Goal: Task Accomplishment & Management: Use online tool/utility

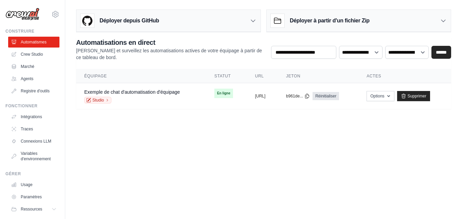
click at [412, 21] on div "Déployer à partir d'un fichier Zip" at bounding box center [359, 21] width 184 height 22
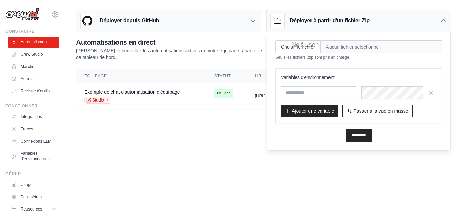
click at [412, 21] on div "Déployer à partir d'un fichier Zip" at bounding box center [359, 21] width 184 height 22
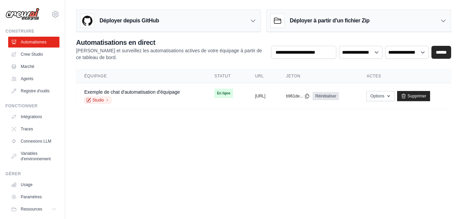
click at [216, 22] on div "Déployer depuis GitHub" at bounding box center [168, 21] width 184 height 22
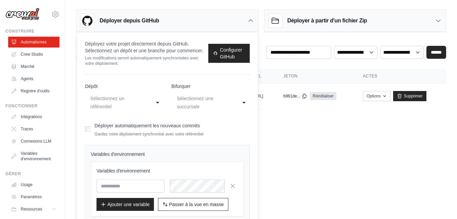
click at [216, 22] on div "Déployer depuis GitHub" at bounding box center [167, 21] width 182 height 22
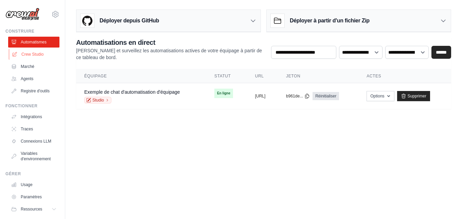
click at [37, 56] on font "Crew Studio" at bounding box center [32, 54] width 22 height 5
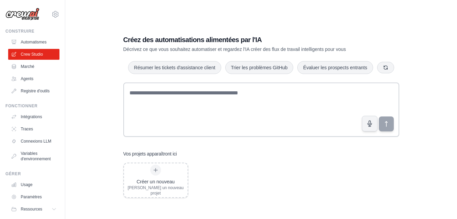
click at [93, 105] on div "Créez des automatisations alimentées par l'IA Décrivez ce que vous souhaitez au…" at bounding box center [261, 116] width 370 height 219
click at [32, 66] on font "Marché" at bounding box center [28, 66] width 14 height 5
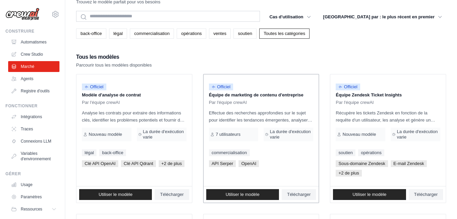
scroll to position [34, 0]
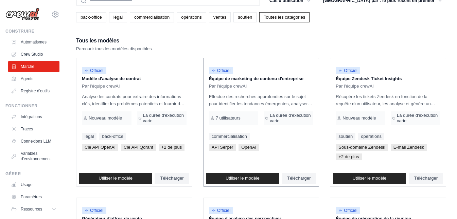
click at [234, 79] on font "Équipe de marketing de contenu d'entreprise" at bounding box center [256, 78] width 94 height 5
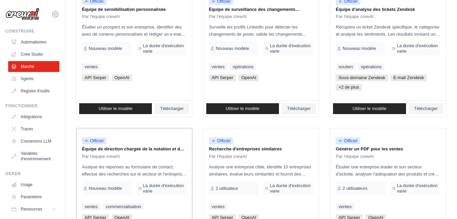
scroll to position [408, 0]
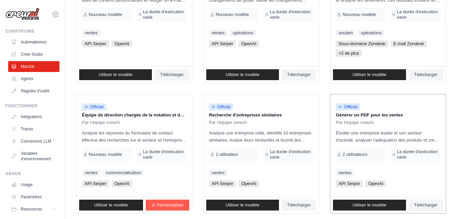
click at [425, 130] on p "Étudier une entreprise leader et son secteur d'activité, analyser l'adéquation …" at bounding box center [388, 136] width 105 height 14
click at [360, 117] on font "Générer un PDF pour les ventes" at bounding box center [369, 114] width 67 height 5
click at [367, 122] on font "Par l'équipe crewAI" at bounding box center [355, 122] width 38 height 5
click at [367, 112] on p "Générer un PDF pour les ventes" at bounding box center [388, 115] width 105 height 7
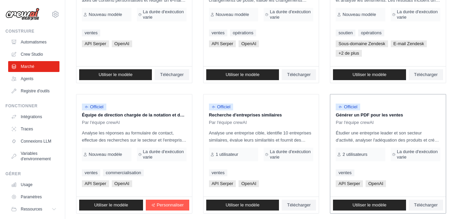
click at [380, 125] on div "Par l'équipe crewAI" at bounding box center [388, 122] width 105 height 5
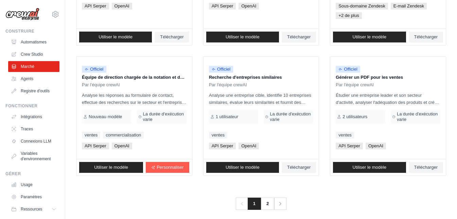
scroll to position [451, 0]
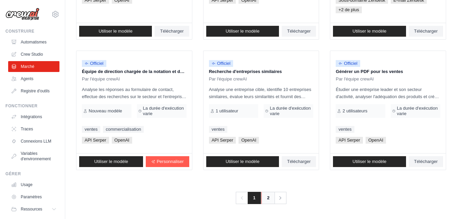
click at [267, 198] on link "2" at bounding box center [268, 198] width 14 height 12
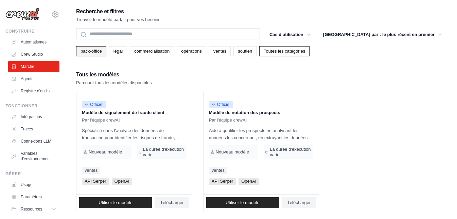
click at [92, 54] on link "back-office" at bounding box center [91, 51] width 30 height 10
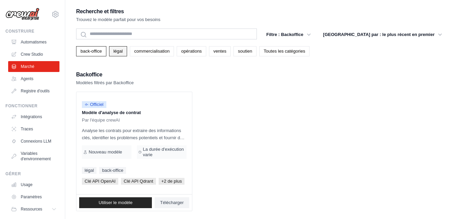
click at [114, 49] on font "légal" at bounding box center [118, 51] width 9 height 5
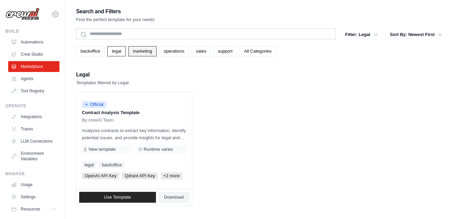
click at [150, 55] on link "marketing" at bounding box center [142, 51] width 28 height 10
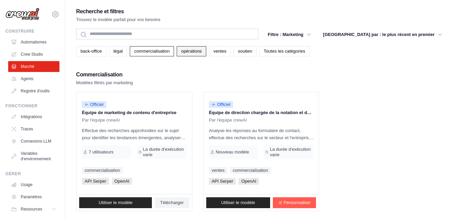
click at [191, 51] on font "opérations" at bounding box center [191, 51] width 21 height 5
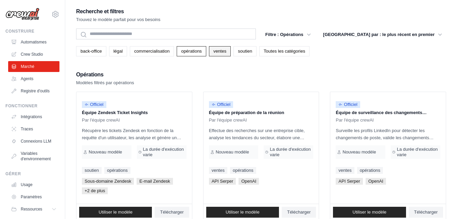
click at [219, 54] on link "ventes" at bounding box center [220, 51] width 22 height 10
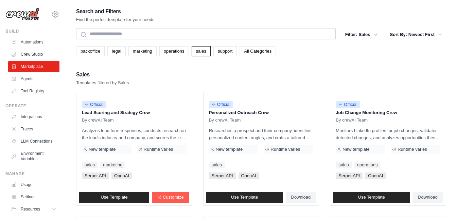
click at [266, 53] on link "All Categories" at bounding box center [258, 51] width 36 height 10
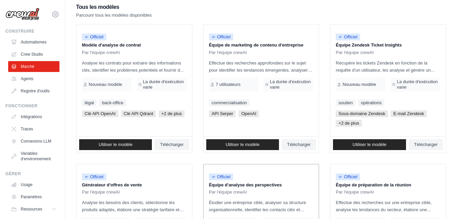
scroll to position [102, 0]
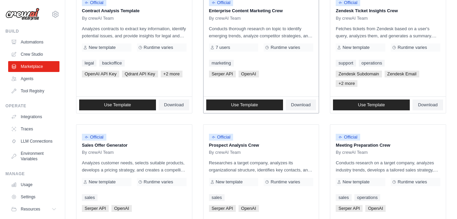
click at [294, 73] on div "Serper API OpenAI" at bounding box center [261, 74] width 105 height 7
click at [231, 8] on p "Enterprise Content Marketing Crew" at bounding box center [261, 10] width 105 height 7
click at [243, 16] on div "By crewAI Team" at bounding box center [261, 18] width 105 height 5
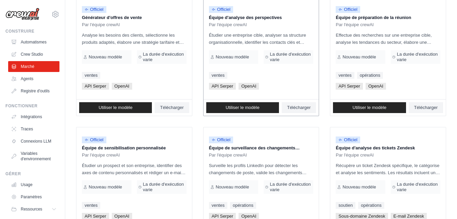
scroll to position [243, 0]
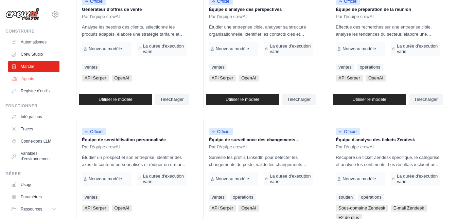
click at [38, 81] on link "Agents" at bounding box center [34, 78] width 51 height 11
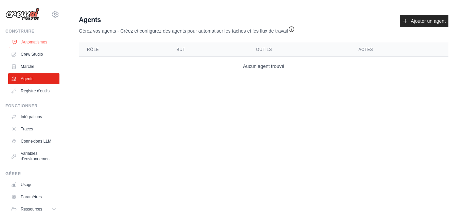
click at [31, 41] on font "Automatismes" at bounding box center [34, 42] width 26 height 5
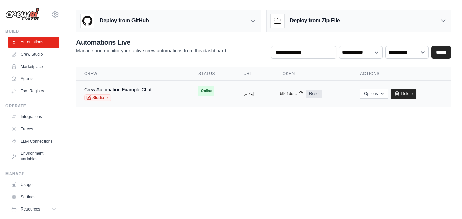
click at [254, 94] on button "https://crew-automation-example-cha" at bounding box center [248, 93] width 11 height 5
click at [254, 92] on button "https://crew-automation-example-cha" at bounding box center [248, 93] width 11 height 5
drag, startPoint x: 259, startPoint y: 92, endPoint x: 221, endPoint y: 133, distance: 55.3
click at [221, 133] on body "aurelientissot21@gmail.com Settings Build Automations Crew Studio" at bounding box center [231, 109] width 462 height 219
click at [141, 91] on link "Crew Automation Example Chat" at bounding box center [117, 89] width 67 height 5
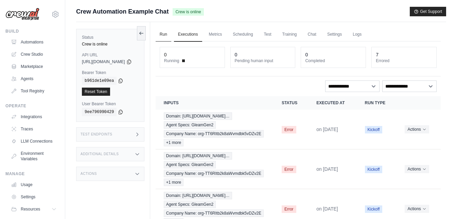
click at [171, 35] on link "Run" at bounding box center [164, 35] width 16 height 14
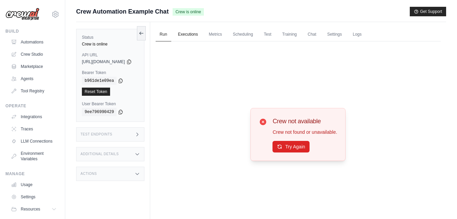
click at [202, 36] on link "Executions" at bounding box center [188, 35] width 28 height 14
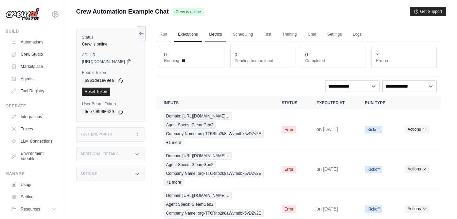
click at [226, 33] on link "Metrics" at bounding box center [215, 35] width 21 height 14
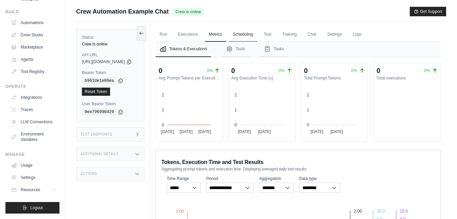
click at [257, 34] on link "Scheduling" at bounding box center [243, 35] width 28 height 14
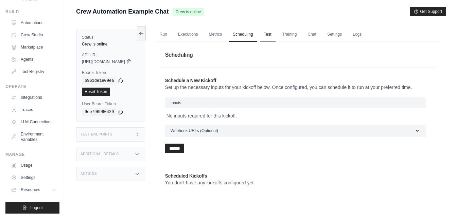
click at [276, 34] on link "Test" at bounding box center [268, 35] width 16 height 14
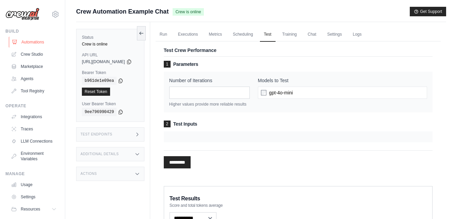
click at [29, 43] on link "Automations" at bounding box center [34, 42] width 51 height 11
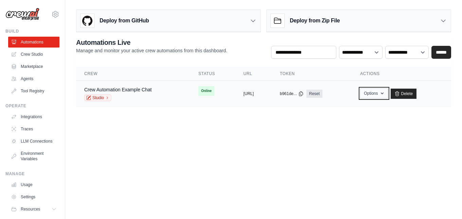
click at [388, 95] on button "Options" at bounding box center [374, 93] width 28 height 10
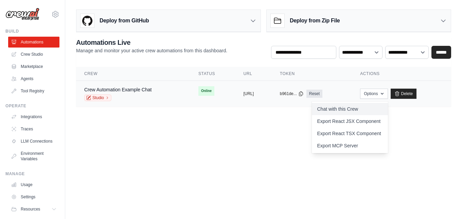
click at [378, 112] on link "Chat with this Crew" at bounding box center [350, 109] width 76 height 12
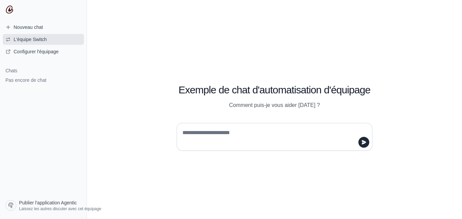
click at [60, 40] on button "L'équipe Switch" at bounding box center [43, 39] width 81 height 11
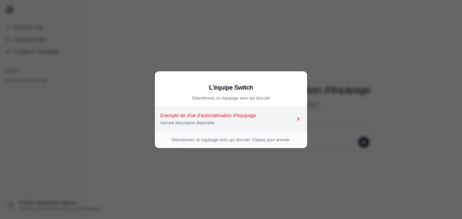
click at [298, 118] on icon at bounding box center [298, 118] width 2 height 3
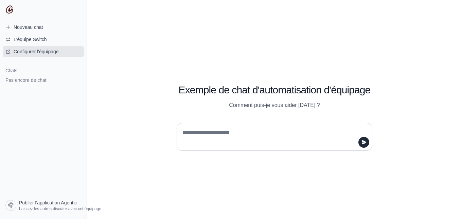
click at [50, 53] on font "Configurer l'équipage" at bounding box center [36, 51] width 45 height 5
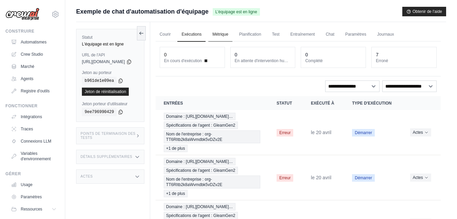
click at [228, 33] on font "Métrique" at bounding box center [220, 34] width 16 height 5
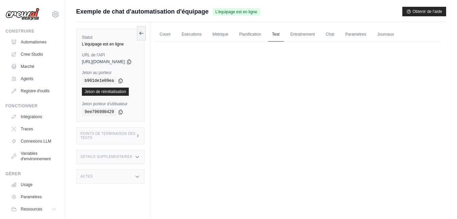
click at [280, 36] on font "Test" at bounding box center [275, 34] width 7 height 5
click at [280, 34] on font "Test" at bounding box center [275, 34] width 7 height 5
click at [307, 35] on font "Entraînement" at bounding box center [303, 34] width 24 height 5
click at [334, 33] on font "Chat" at bounding box center [330, 34] width 8 height 5
click at [39, 40] on font "Automatismes" at bounding box center [34, 42] width 26 height 5
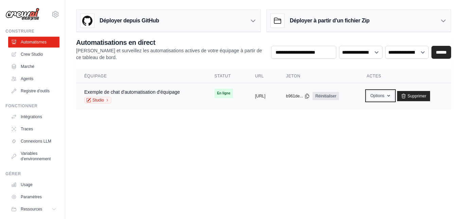
click at [391, 98] on icon "button" at bounding box center [388, 95] width 5 height 5
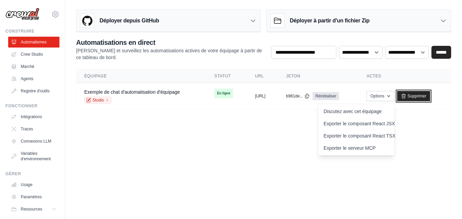
drag, startPoint x: 436, startPoint y: 97, endPoint x: 253, endPoint y: 25, distance: 196.8
click at [426, 97] on font "Supprimer" at bounding box center [417, 96] width 19 height 5
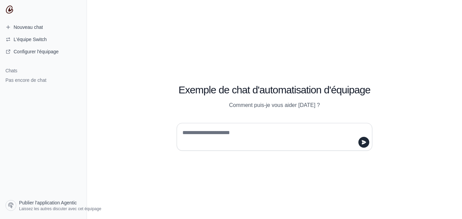
click at [196, 137] on textarea at bounding box center [272, 136] width 183 height 19
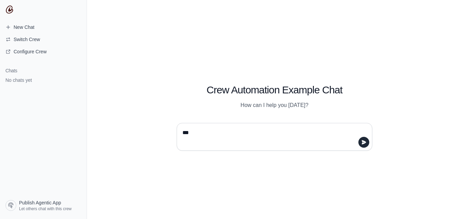
click at [201, 138] on textarea "***" at bounding box center [272, 136] width 183 height 19
type textarea "**********"
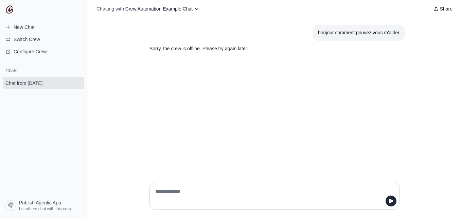
click at [187, 47] on p "Sorry, the crew is offline. Please try again later." at bounding box center [258, 49] width 217 height 8
click at [38, 30] on span "New Chat" at bounding box center [20, 27] width 40 height 7
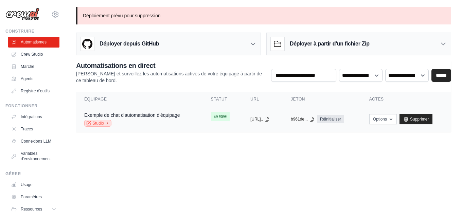
click at [105, 124] on icon at bounding box center [107, 123] width 4 height 4
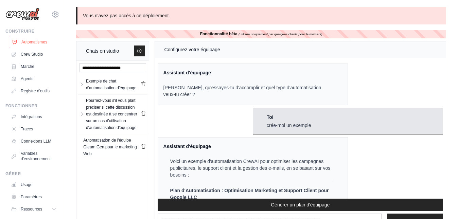
click at [37, 40] on font "Automatismes" at bounding box center [34, 42] width 26 height 5
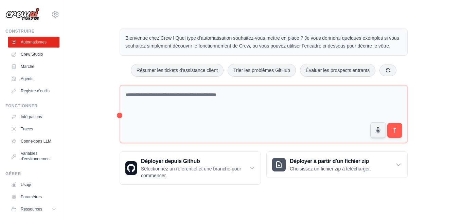
click at [389, 71] on icon at bounding box center [388, 70] width 4 height 4
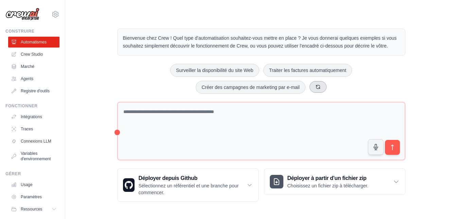
click at [318, 87] on icon at bounding box center [317, 86] width 5 height 5
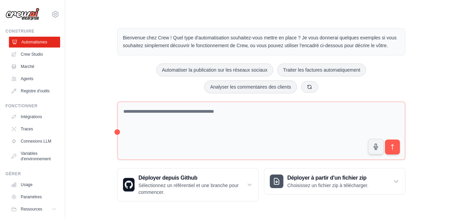
click at [39, 42] on font "Automatismes" at bounding box center [34, 42] width 26 height 5
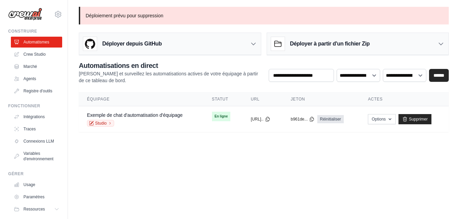
scroll to position [0, 0]
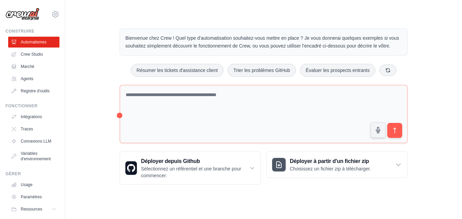
click at [100, 84] on div "Bienvenue chez Crew ! Quel type d'automatisation souhaitez-vous mettre en place…" at bounding box center [263, 107] width 375 height 178
click at [33, 56] on font "Crew Studio" at bounding box center [32, 54] width 22 height 5
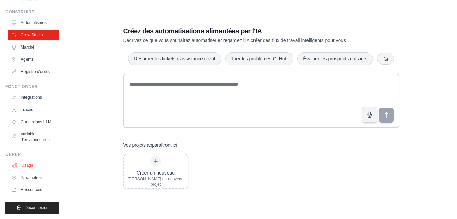
scroll to position [14, 0]
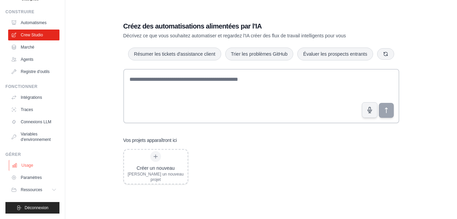
click at [36, 166] on link "Usage" at bounding box center [34, 165] width 51 height 11
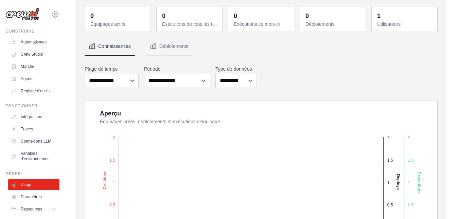
scroll to position [68, 0]
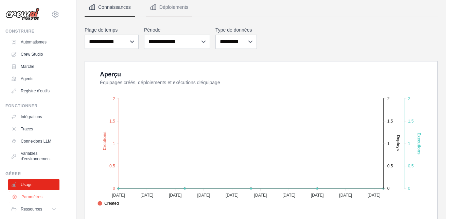
click at [38, 198] on font "Paramètres" at bounding box center [31, 197] width 21 height 5
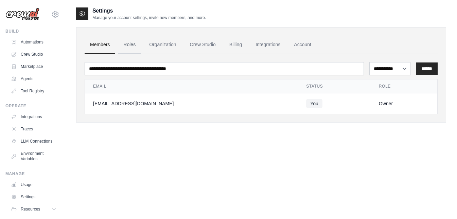
click at [133, 45] on link "Roles" at bounding box center [129, 45] width 23 height 18
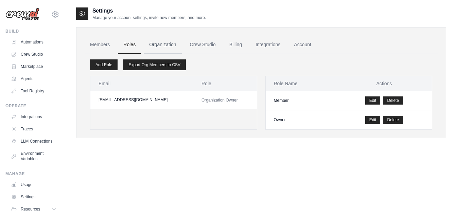
click at [163, 43] on link "Organization" at bounding box center [163, 45] width 38 height 18
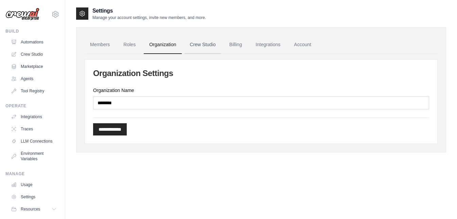
click at [209, 47] on link "Crew Studio" at bounding box center [203, 45] width 37 height 18
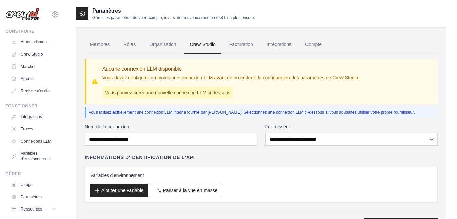
scroll to position [34, 0]
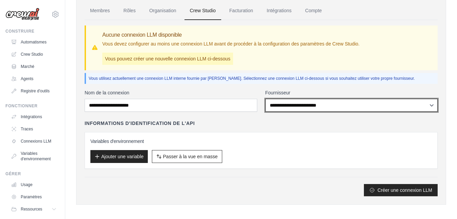
click at [314, 107] on select "**********" at bounding box center [351, 105] width 173 height 13
select select "******"
click at [265, 99] on select "**********" at bounding box center [351, 105] width 173 height 13
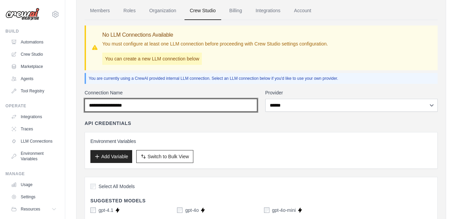
click at [156, 107] on input "Connection Name" at bounding box center [171, 105] width 173 height 13
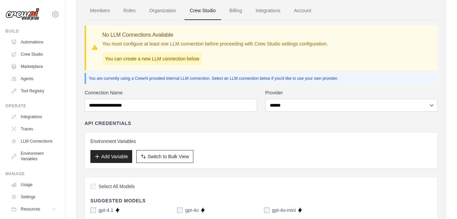
click at [228, 129] on div "API Credentials Environment Variables Add Variable Switch to Bulk View Switch t…" at bounding box center [261, 144] width 353 height 49
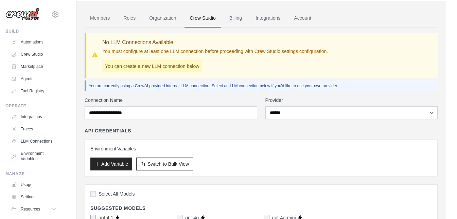
scroll to position [26, 0]
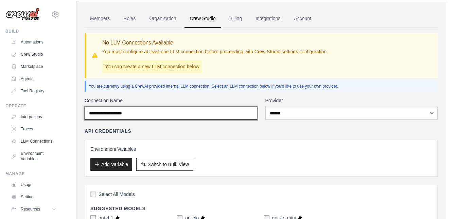
click at [154, 116] on input "Connection Name" at bounding box center [171, 113] width 173 height 13
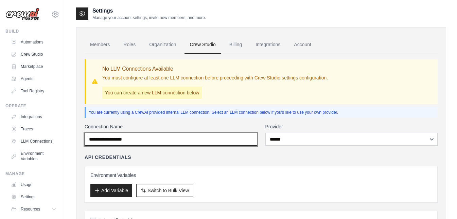
click at [166, 143] on input "Connection Name" at bounding box center [171, 139] width 173 height 13
click at [139, 141] on input "Connection Name" at bounding box center [171, 139] width 173 height 13
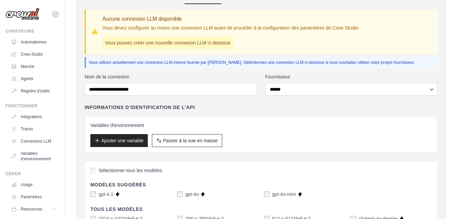
scroll to position [34, 0]
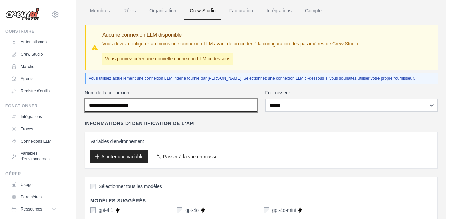
click at [197, 109] on input "Nom de la connexion" at bounding box center [171, 105] width 173 height 13
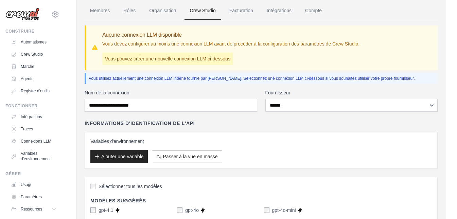
click at [244, 133] on div "Variables d'environnement Ajouter une variable Passer à la vue en masse Passer …" at bounding box center [261, 150] width 353 height 37
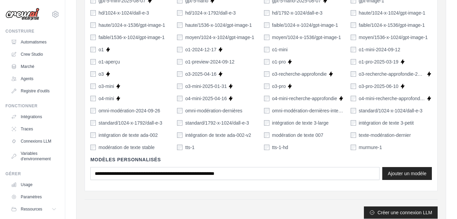
scroll to position [502, 0]
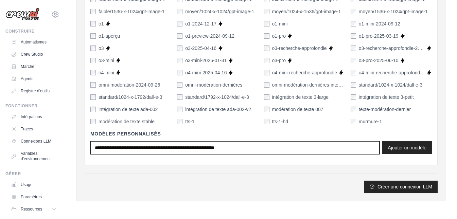
click at [156, 148] on input "text" at bounding box center [234, 147] width 289 height 13
click at [270, 151] on input "text" at bounding box center [234, 147] width 289 height 13
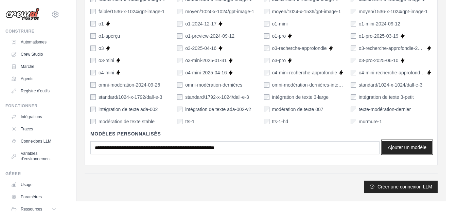
click at [407, 149] on font "Ajouter un modèle" at bounding box center [407, 147] width 39 height 5
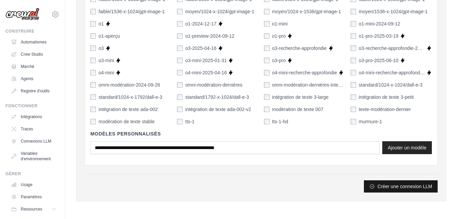
click at [403, 189] on font "Créer une connexion LLM" at bounding box center [405, 186] width 55 height 5
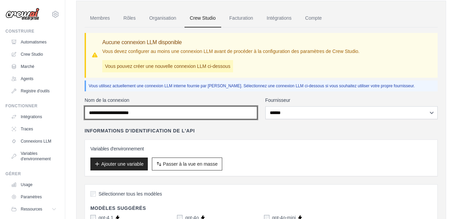
scroll to position [34, 0]
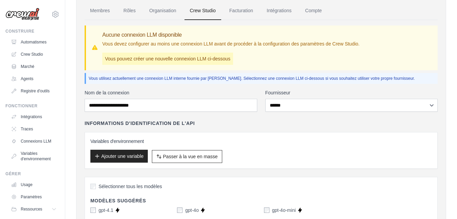
click at [131, 158] on font "Ajouter une variable" at bounding box center [122, 156] width 42 height 5
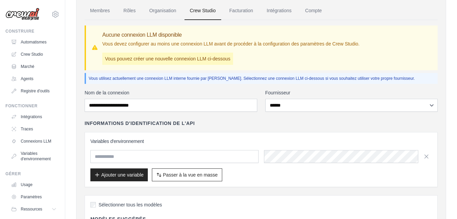
click at [238, 173] on div "Ajouter une variable Passer à la vue en masse Passer à la vue tableau" at bounding box center [261, 175] width 342 height 13
click at [428, 159] on icon "button" at bounding box center [426, 156] width 7 height 7
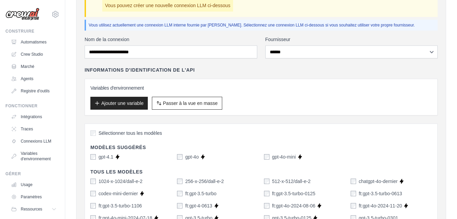
scroll to position [102, 0]
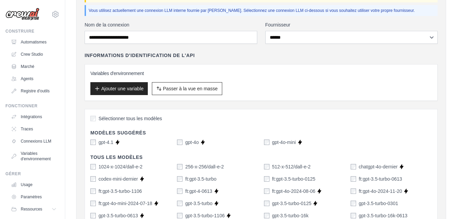
click at [112, 121] on font "Sélectionner tous les modèles" at bounding box center [131, 118] width 64 height 5
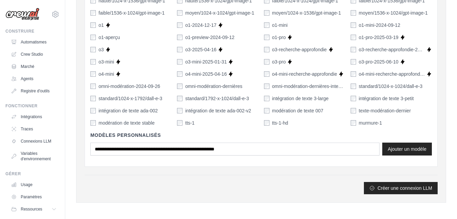
scroll to position [502, 0]
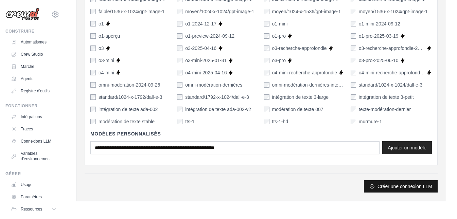
click at [408, 186] on font "Créer une connexion LLM" at bounding box center [405, 186] width 55 height 5
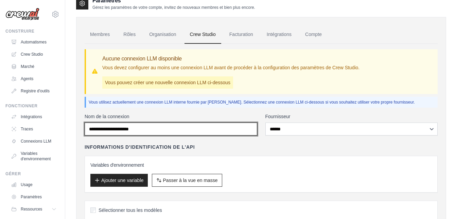
scroll to position [0, 0]
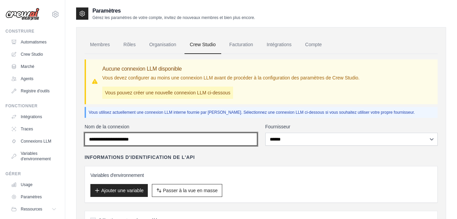
click at [137, 141] on input "Nom de la connexion" at bounding box center [171, 139] width 173 height 13
click at [170, 139] on input "Nom de la connexion" at bounding box center [171, 139] width 173 height 13
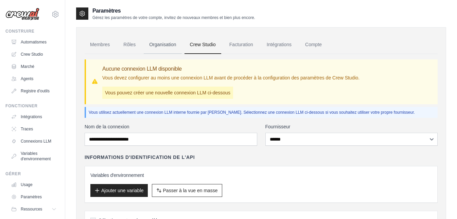
click at [168, 48] on link "Organisation" at bounding box center [163, 45] width 38 height 18
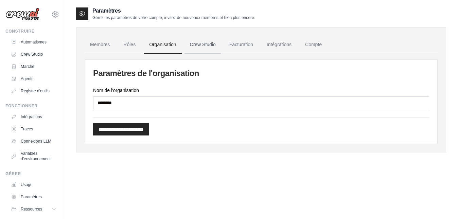
click at [202, 45] on font "Crew Studio" at bounding box center [203, 44] width 26 height 5
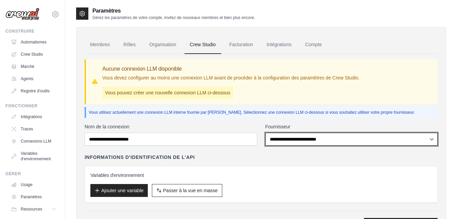
click at [316, 142] on select "**********" at bounding box center [351, 139] width 173 height 13
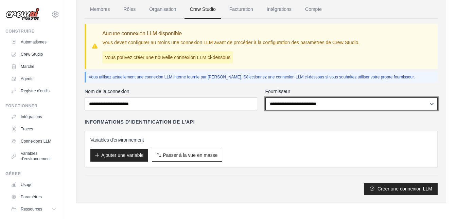
scroll to position [37, 0]
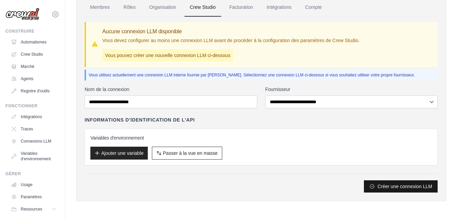
click at [379, 190] on button "Créer une connexion LLM" at bounding box center [401, 186] width 74 height 12
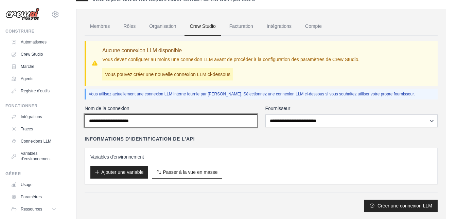
scroll to position [0, 0]
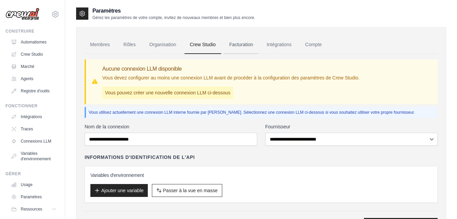
click at [240, 45] on font "Facturation" at bounding box center [241, 44] width 24 height 5
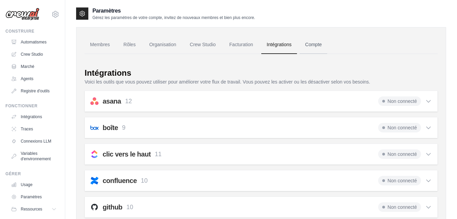
click at [311, 45] on font "Compte" at bounding box center [313, 44] width 17 height 5
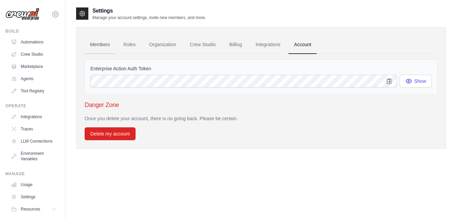
click at [100, 44] on link "Members" at bounding box center [100, 45] width 31 height 18
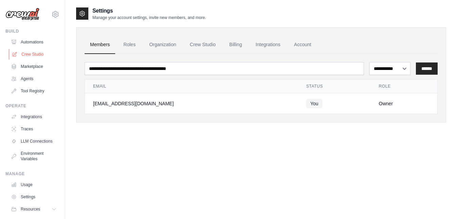
click at [35, 54] on link "Crew Studio" at bounding box center [34, 54] width 51 height 11
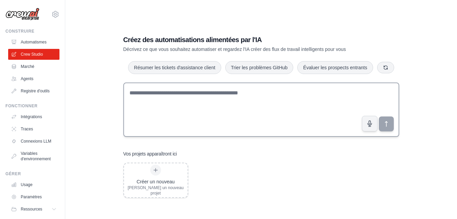
scroll to position [14, 0]
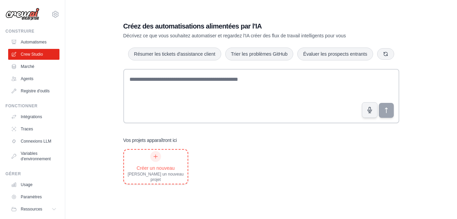
click at [163, 167] on div "Créer un nouveau" at bounding box center [155, 168] width 61 height 7
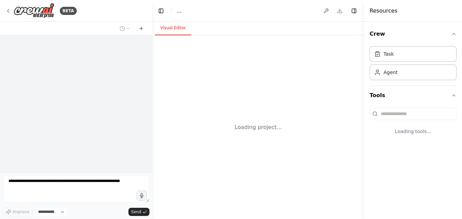
select select "****"
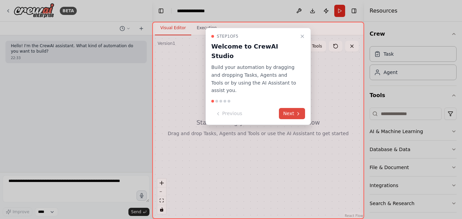
click at [292, 108] on button "Next" at bounding box center [292, 113] width 26 height 11
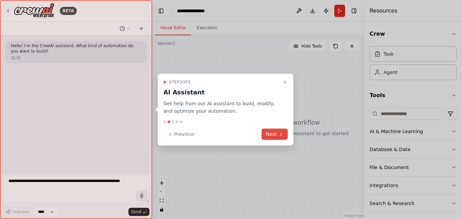
click at [278, 135] on button "Next" at bounding box center [275, 134] width 26 height 11
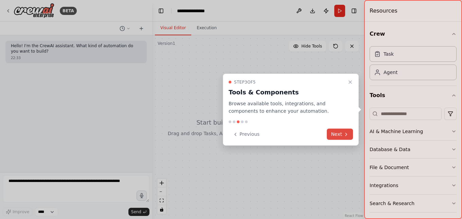
click at [342, 136] on button "Next" at bounding box center [340, 134] width 26 height 11
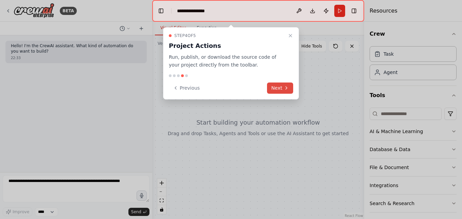
click at [279, 88] on button "Next" at bounding box center [280, 88] width 26 height 11
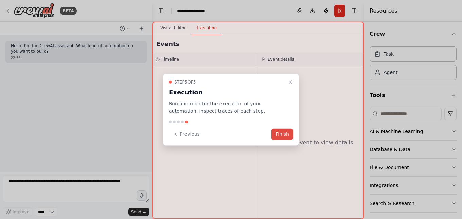
click at [281, 134] on button "Finish" at bounding box center [283, 134] width 22 height 11
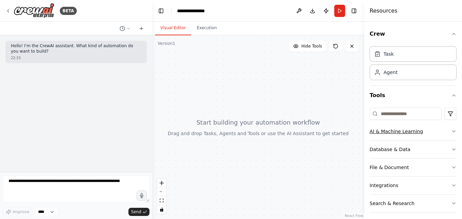
click at [451, 131] on icon "button" at bounding box center [453, 131] width 5 height 5
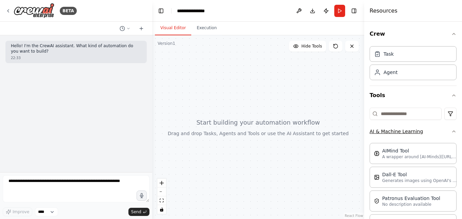
scroll to position [68, 0]
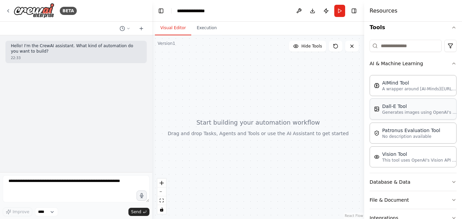
click at [405, 111] on p "Generates images using OpenAI's Dall-E model." at bounding box center [419, 112] width 75 height 5
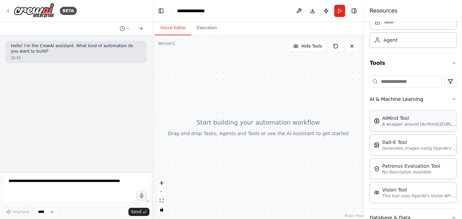
scroll to position [0, 0]
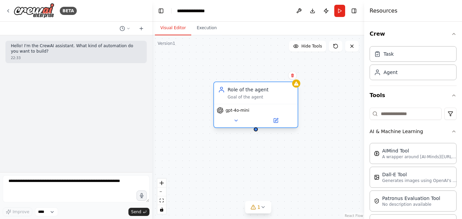
drag, startPoint x: 291, startPoint y: 98, endPoint x: 259, endPoint y: 99, distance: 32.0
click at [259, 99] on div "Goal of the agent" at bounding box center [261, 96] width 66 height 5
click at [292, 76] on icon at bounding box center [292, 76] width 3 height 4
click at [275, 73] on button "Confirm" at bounding box center [273, 75] width 24 height 8
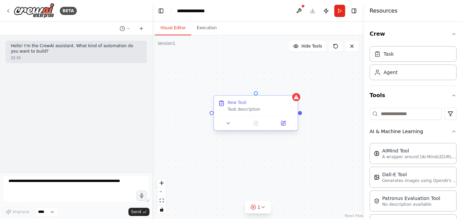
click at [253, 112] on div "Task description" at bounding box center [261, 109] width 66 height 5
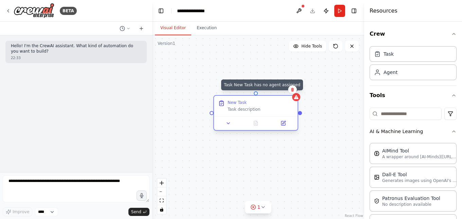
click at [296, 101] on div at bounding box center [296, 97] width 8 height 8
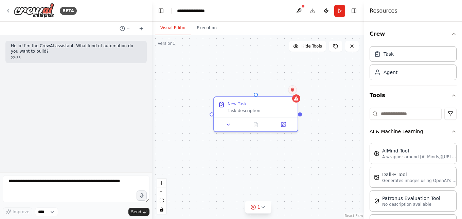
click at [292, 89] on icon at bounding box center [292, 90] width 3 height 4
click at [278, 89] on button "Confirm" at bounding box center [273, 90] width 24 height 8
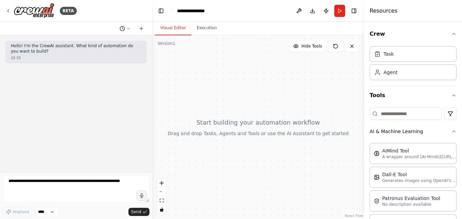
click at [128, 30] on icon at bounding box center [128, 29] width 4 height 4
click at [77, 123] on div at bounding box center [76, 109] width 152 height 219
click at [142, 29] on icon at bounding box center [141, 29] width 3 height 0
click at [141, 28] on icon at bounding box center [141, 28] width 5 height 5
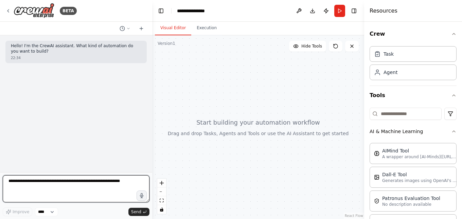
click at [48, 183] on textarea at bounding box center [76, 188] width 147 height 27
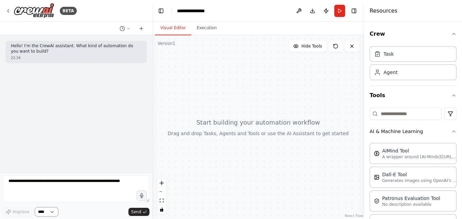
click at [50, 211] on select "****" at bounding box center [46, 212] width 23 height 9
click at [56, 108] on div "Hello! I'm the CrewAI assistant. What kind of automation do you want to build? …" at bounding box center [76, 103] width 152 height 137
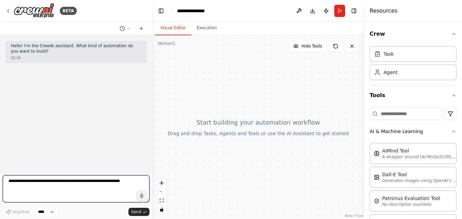
click at [10, 181] on textarea at bounding box center [76, 188] width 147 height 27
paste textarea "**********"
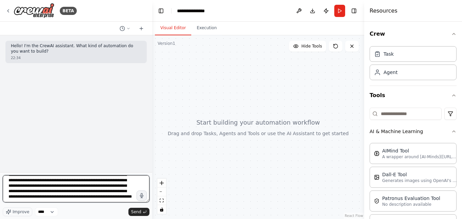
scroll to position [3644, 0]
type textarea "**********"
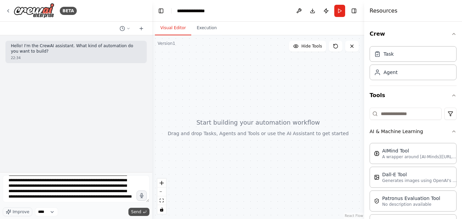
click at [139, 211] on span "Send" at bounding box center [136, 211] width 10 height 5
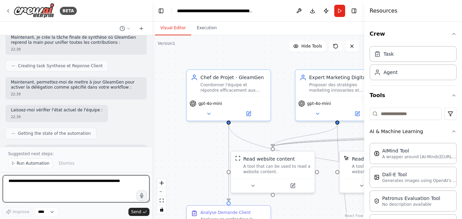
scroll to position [3977, 0]
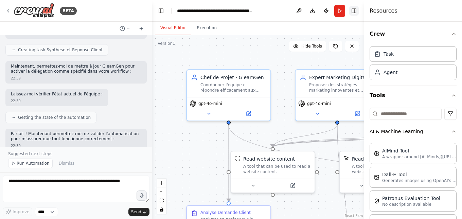
click at [356, 12] on button "Toggle Right Sidebar" at bounding box center [354, 11] width 10 height 10
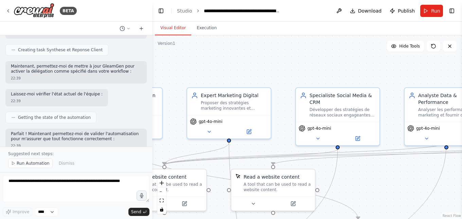
drag, startPoint x: 319, startPoint y: 54, endPoint x: 211, endPoint y: 72, distance: 109.9
click at [211, 72] on div ".deletable-edge-delete-btn { width: 20px; height: 20px; border: 0px solid #ffff…" at bounding box center [307, 127] width 310 height 184
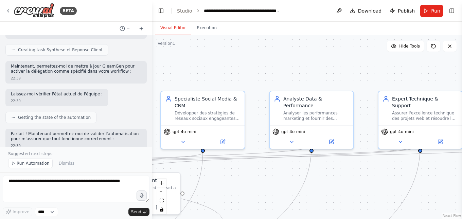
drag, startPoint x: 368, startPoint y: 66, endPoint x: 233, endPoint y: 70, distance: 135.0
click at [233, 70] on div ".deletable-edge-delete-btn { width: 20px; height: 20px; border: 0px solid #ffff…" at bounding box center [307, 127] width 310 height 184
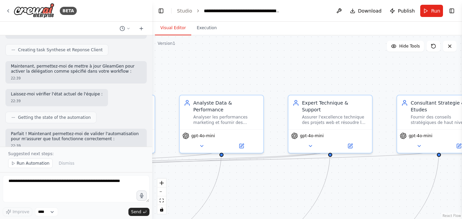
drag, startPoint x: 339, startPoint y: 61, endPoint x: 249, endPoint y: 65, distance: 90.1
click at [249, 65] on div ".deletable-edge-delete-btn { width: 20px; height: 20px; border: 0px solid #ffff…" at bounding box center [307, 127] width 310 height 184
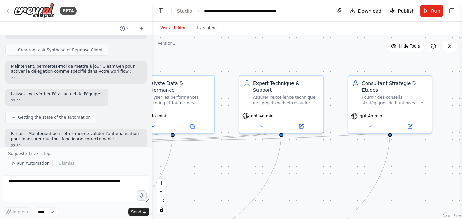
drag, startPoint x: 353, startPoint y: 68, endPoint x: 304, endPoint y: 48, distance: 52.4
click at [304, 48] on div ".deletable-edge-delete-btn { width: 20px; height: 20px; border: 0px solid #ffff…" at bounding box center [307, 127] width 310 height 184
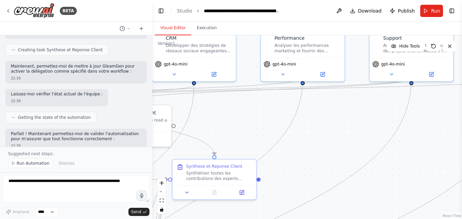
drag, startPoint x: 309, startPoint y: 166, endPoint x: 439, endPoint y: 114, distance: 140.3
click at [439, 114] on div ".deletable-edge-delete-btn { width: 20px; height: 20px; border: 0px solid #ffff…" at bounding box center [307, 127] width 310 height 184
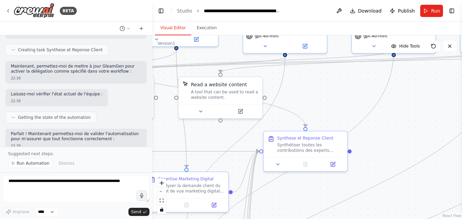
drag, startPoint x: 314, startPoint y: 155, endPoint x: 418, endPoint y: 123, distance: 108.8
click at [418, 123] on div ".deletable-edge-delete-btn { width: 20px; height: 20px; border: 0px solid #ffff…" at bounding box center [307, 127] width 310 height 184
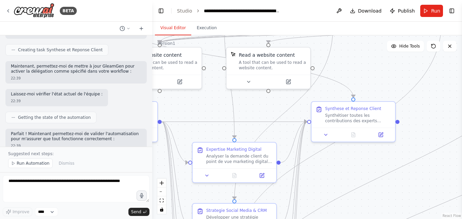
drag, startPoint x: 401, startPoint y: 141, endPoint x: 435, endPoint y: 116, distance: 42.5
click at [435, 116] on div ".deletable-edge-delete-btn { width: 20px; height: 20px; border: 0px solid #ffff…" at bounding box center [307, 127] width 310 height 184
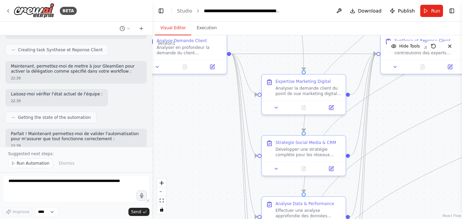
drag, startPoint x: 326, startPoint y: 177, endPoint x: 395, endPoint y: 101, distance: 103.0
click at [395, 101] on div ".deletable-edge-delete-btn { width: 20px; height: 20px; border: 0px solid #ffff…" at bounding box center [307, 127] width 310 height 184
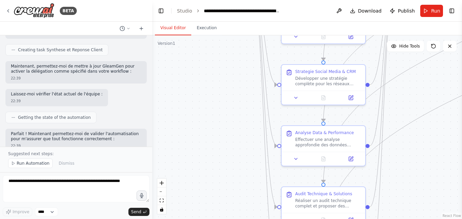
drag, startPoint x: 397, startPoint y: 170, endPoint x: 417, endPoint y: 107, distance: 65.9
click at [417, 107] on div ".deletable-edge-delete-btn { width: 20px; height: 20px; border: 0px solid #ffff…" at bounding box center [307, 127] width 310 height 184
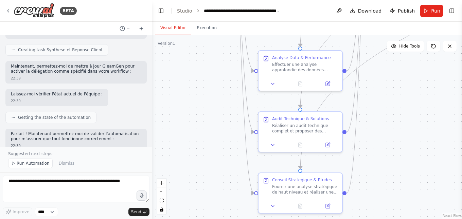
drag, startPoint x: 417, startPoint y: 180, endPoint x: 393, endPoint y: 102, distance: 81.5
click at [393, 102] on div ".deletable-edge-delete-btn { width: 20px; height: 20px; border: 0px solid #ffff…" at bounding box center [307, 127] width 310 height 184
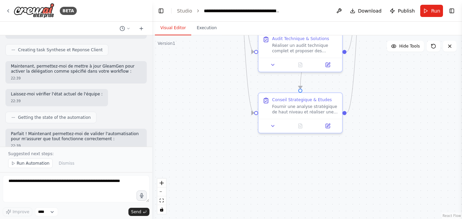
drag, startPoint x: 390, startPoint y: 162, endPoint x: 391, endPoint y: 85, distance: 77.5
click at [391, 85] on div ".deletable-edge-delete-btn { width: 20px; height: 20px; border: 0px solid #ffff…" at bounding box center [307, 127] width 310 height 184
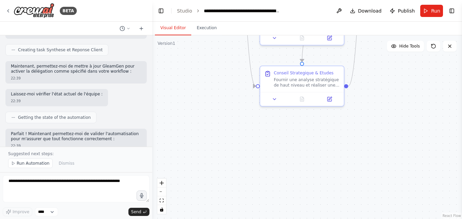
drag, startPoint x: 385, startPoint y: 144, endPoint x: 387, endPoint y: 118, distance: 26.9
click at [387, 118] on div ".deletable-edge-delete-btn { width: 20px; height: 20px; border: 0px solid #ffff…" at bounding box center [307, 127] width 310 height 184
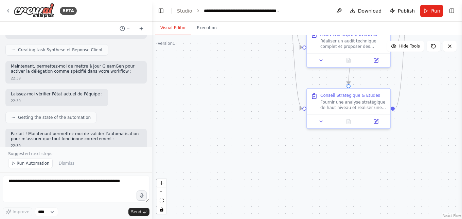
drag, startPoint x: 281, startPoint y: 163, endPoint x: 328, endPoint y: 185, distance: 51.7
click at [328, 185] on div ".deletable-edge-delete-btn { width: 20px; height: 20px; border: 0px solid #ffff…" at bounding box center [307, 127] width 310 height 184
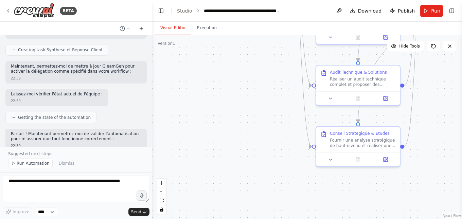
drag, startPoint x: 209, startPoint y: 126, endPoint x: 219, endPoint y: 164, distance: 39.2
click at [219, 164] on div ".deletable-edge-delete-btn { width: 20px; height: 20px; border: 0px solid #ffff…" at bounding box center [307, 127] width 310 height 184
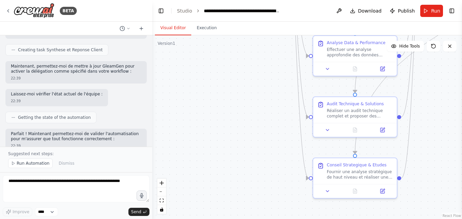
drag, startPoint x: 247, startPoint y: 102, endPoint x: 242, endPoint y: 145, distance: 43.5
click at [242, 145] on div ".deletable-edge-delete-btn { width: 20px; height: 20px; border: 0px solid #ffff…" at bounding box center [307, 127] width 310 height 184
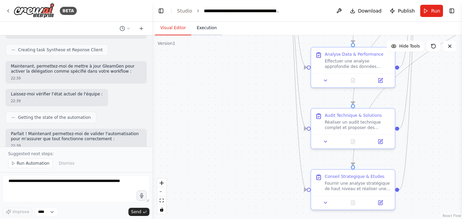
click at [203, 27] on button "Execution" at bounding box center [206, 28] width 31 height 14
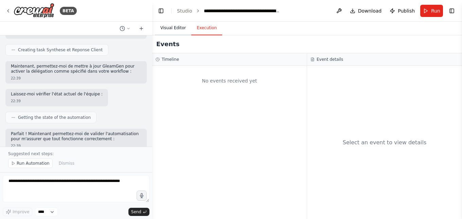
click at [181, 31] on button "Visual Editor" at bounding box center [173, 28] width 36 height 14
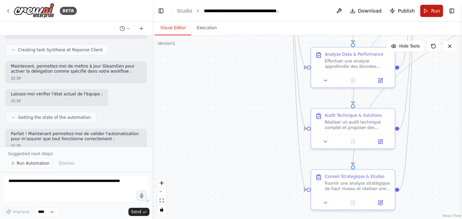
click at [431, 13] on button "Run" at bounding box center [431, 11] width 23 height 12
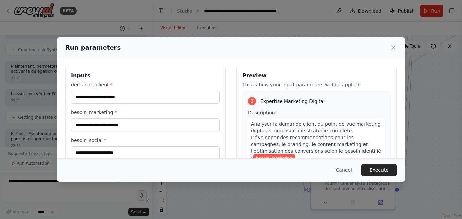
scroll to position [0, 0]
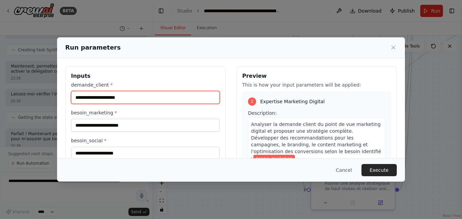
click at [82, 96] on input "demande_client *" at bounding box center [145, 97] width 149 height 13
type input "**********"
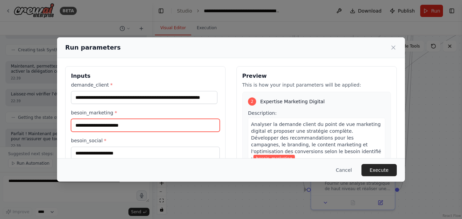
scroll to position [0, 0]
click at [99, 128] on input "besoin_marketing *" at bounding box center [145, 125] width 149 height 13
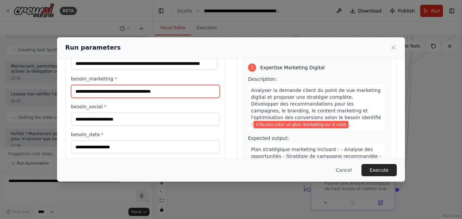
type input "**********"
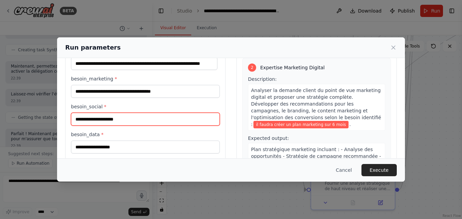
click at [98, 120] on input "besoin_social *" at bounding box center [145, 119] width 149 height 13
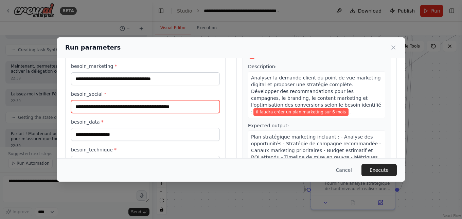
scroll to position [68, 0]
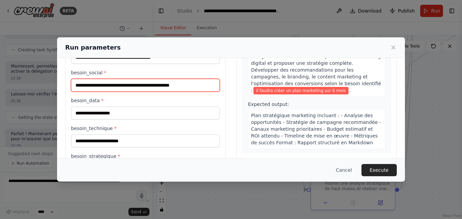
type input "**********"
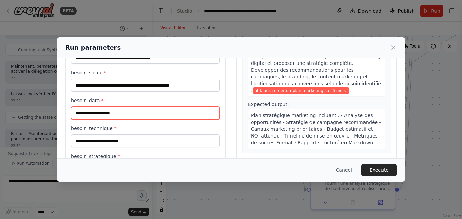
click at [99, 115] on input "besoin_data *" at bounding box center [145, 113] width 149 height 13
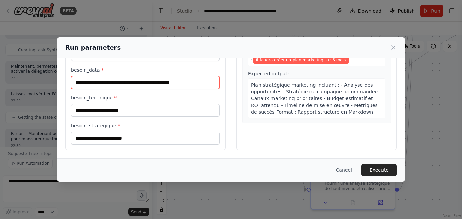
type input "**********"
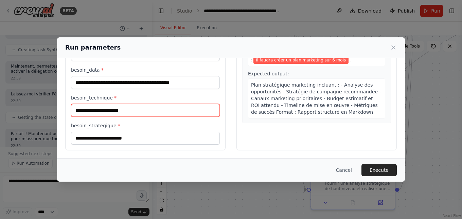
click at [95, 112] on input "besoin_technique *" at bounding box center [145, 110] width 149 height 13
type input "*"
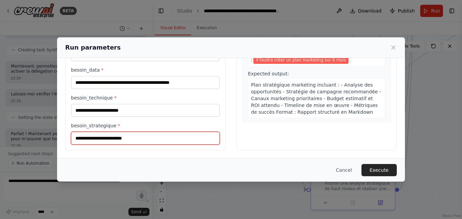
click at [101, 139] on input "besoin_strategique *" at bounding box center [145, 138] width 149 height 13
type input "**********"
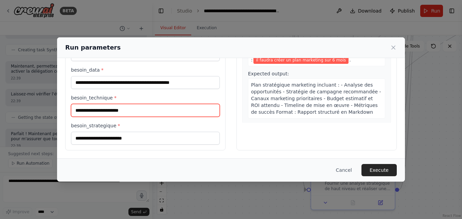
click at [102, 110] on input "besoin_technique *" at bounding box center [145, 110] width 149 height 13
type input "**********"
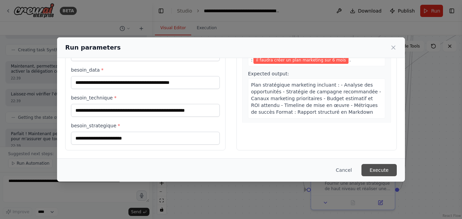
click at [378, 171] on button "Execute" at bounding box center [379, 170] width 35 height 12
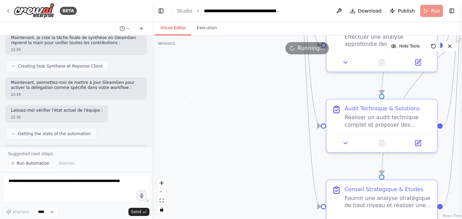
scroll to position [3977, 0]
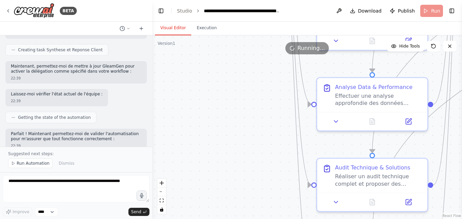
drag, startPoint x: 232, startPoint y: 103, endPoint x: 219, endPoint y: 164, distance: 62.3
click at [219, 164] on div ".deletable-edge-delete-btn { width: 20px; height: 20px; border: 0px solid #ffff…" at bounding box center [307, 127] width 310 height 184
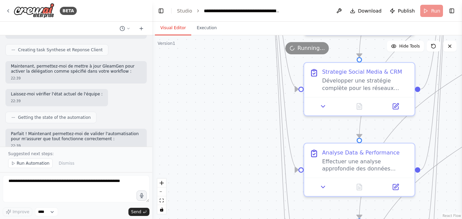
drag, startPoint x: 239, startPoint y: 89, endPoint x: 229, endPoint y: 153, distance: 64.7
click at [229, 153] on div ".deletable-edge-delete-btn { width: 20px; height: 20px; border: 0px solid #ffff…" at bounding box center [307, 127] width 310 height 184
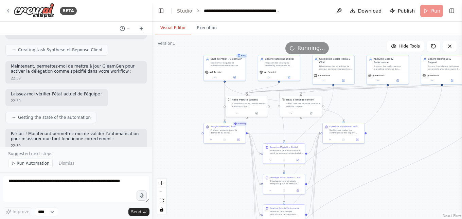
drag, startPoint x: 380, startPoint y: 122, endPoint x: 387, endPoint y: 177, distance: 55.6
click at [387, 177] on div ".deletable-edge-delete-btn { width: 20px; height: 20px; border: 0px solid #ffff…" at bounding box center [307, 127] width 310 height 184
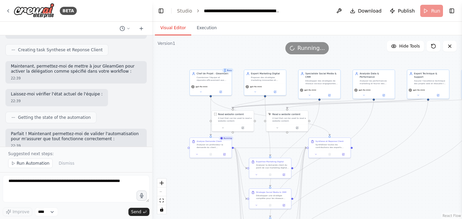
drag, startPoint x: 410, startPoint y: 142, endPoint x: 396, endPoint y: 157, distance: 20.2
click at [396, 157] on div ".deletable-edge-delete-btn { width: 20px; height: 20px; border: 0px solid #ffff…" at bounding box center [307, 127] width 310 height 184
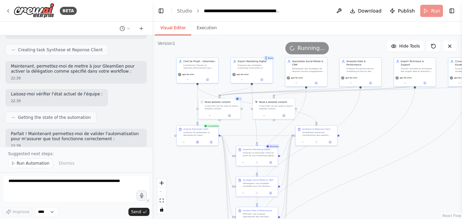
drag, startPoint x: 409, startPoint y: 151, endPoint x: 396, endPoint y: 139, distance: 18.0
click at [396, 139] on div ".deletable-edge-delete-btn { width: 20px; height: 20px; border: 0px solid #ffff…" at bounding box center [307, 127] width 310 height 184
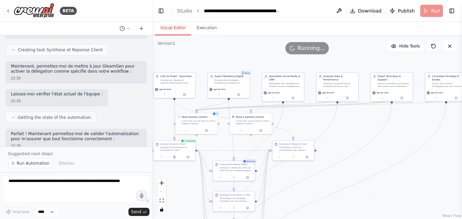
drag, startPoint x: 401, startPoint y: 135, endPoint x: 378, endPoint y: 150, distance: 27.5
click at [378, 150] on div ".deletable-edge-delete-btn { width: 20px; height: 20px; border: 0px solid #ffff…" at bounding box center [307, 127] width 310 height 184
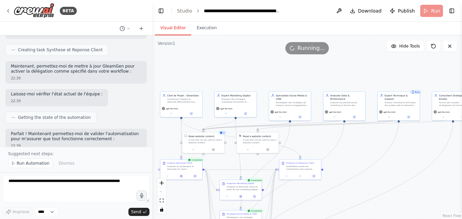
drag, startPoint x: 438, startPoint y: 124, endPoint x: 371, endPoint y: 151, distance: 72.1
click at [371, 151] on div ".deletable-edge-delete-btn { width: 20px; height: 20px; border: 0px solid #ffff…" at bounding box center [307, 127] width 310 height 184
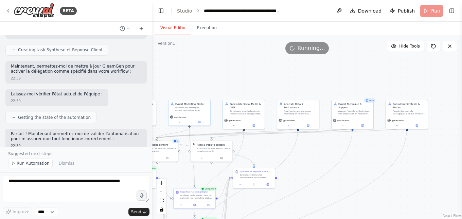
drag, startPoint x: 418, startPoint y: 146, endPoint x: 371, endPoint y: 155, distance: 47.1
click at [371, 155] on div ".deletable-edge-delete-btn { width: 20px; height: 20px; border: 0px solid #ffff…" at bounding box center [307, 127] width 310 height 184
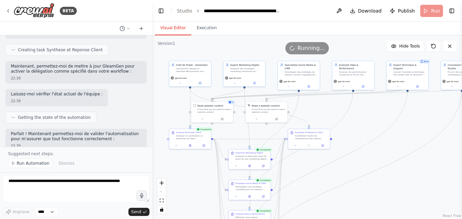
drag, startPoint x: 364, startPoint y: 163, endPoint x: 419, endPoint y: 124, distance: 67.5
click at [419, 124] on div ".deletable-edge-delete-btn { width: 20px; height: 20px; border: 0px solid #ffff…" at bounding box center [307, 127] width 310 height 184
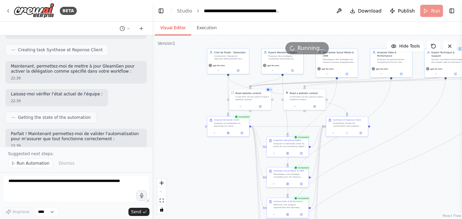
drag, startPoint x: 346, startPoint y: 169, endPoint x: 384, endPoint y: 156, distance: 40.1
click at [384, 156] on div ".deletable-edge-delete-btn { width: 20px; height: 20px; border: 0px solid #ffff…" at bounding box center [307, 127] width 310 height 184
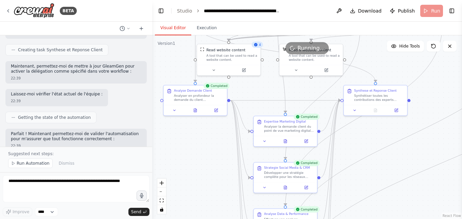
drag, startPoint x: 331, startPoint y: 169, endPoint x: 383, endPoint y: 157, distance: 53.3
click at [383, 157] on div ".deletable-edge-delete-btn { width: 20px; height: 20px; border: 0px solid #ffff…" at bounding box center [307, 127] width 310 height 184
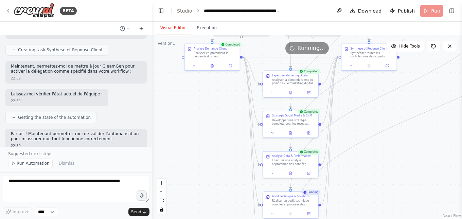
drag, startPoint x: 374, startPoint y: 187, endPoint x: 367, endPoint y: 136, distance: 51.5
click at [367, 136] on div ".deletable-edge-delete-btn { width: 20px; height: 20px; border: 0px solid #ffff…" at bounding box center [307, 127] width 310 height 184
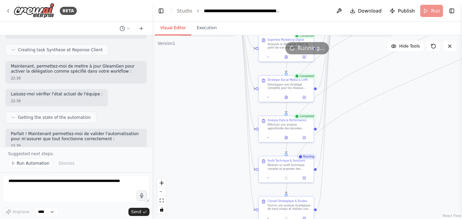
drag, startPoint x: 372, startPoint y: 176, endPoint x: 367, endPoint y: 139, distance: 37.1
click at [367, 139] on div ".deletable-edge-delete-btn { width: 20px; height: 20px; border: 0px solid #ffff…" at bounding box center [307, 127] width 310 height 184
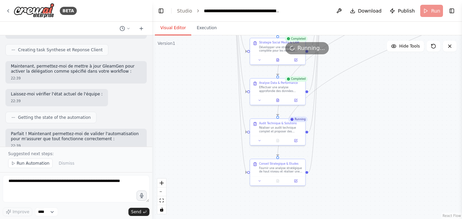
drag, startPoint x: 365, startPoint y: 173, endPoint x: 356, endPoint y: 134, distance: 40.3
click at [356, 134] on div ".deletable-edge-delete-btn { width: 20px; height: 20px; border: 0px solid #ffff…" at bounding box center [307, 127] width 310 height 184
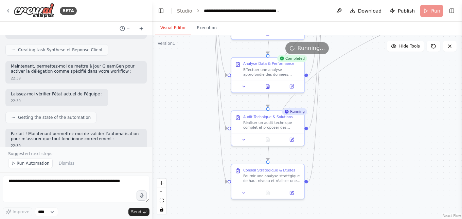
drag, startPoint x: 340, startPoint y: 157, endPoint x: 356, endPoint y: 161, distance: 17.2
click at [356, 161] on div ".deletable-edge-delete-btn { width: 20px; height: 20px; border: 0px solid #ffff…" at bounding box center [307, 127] width 310 height 184
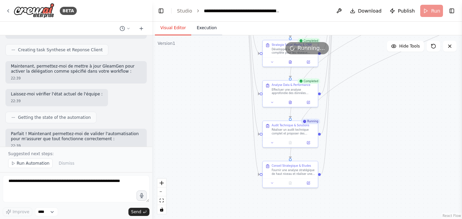
click at [206, 29] on button "Execution" at bounding box center [206, 28] width 31 height 14
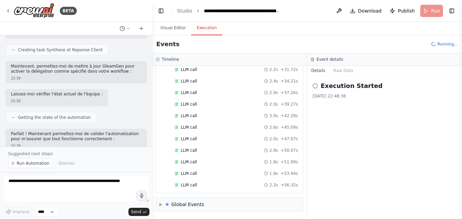
scroll to position [597, 0]
click at [180, 32] on button "Visual Editor" at bounding box center [173, 28] width 36 height 14
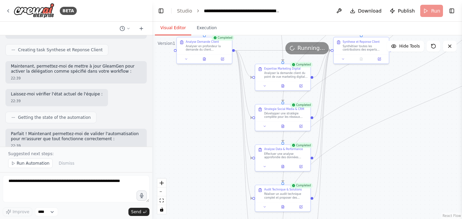
drag, startPoint x: 374, startPoint y: 101, endPoint x: 366, endPoint y: 165, distance: 64.7
click at [366, 165] on div ".deletable-edge-delete-btn { width: 20px; height: 20px; border: 0px solid #ffff…" at bounding box center [307, 127] width 310 height 184
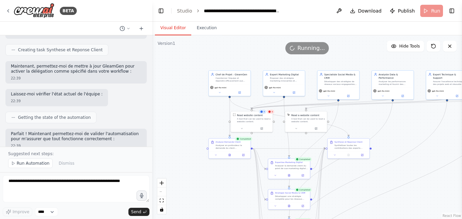
drag, startPoint x: 371, startPoint y: 139, endPoint x: 357, endPoint y: 210, distance: 72.3
click at [358, 210] on div ".deletable-edge-delete-btn { width: 20px; height: 20px; border: 0px solid #ffff…" at bounding box center [307, 127] width 310 height 184
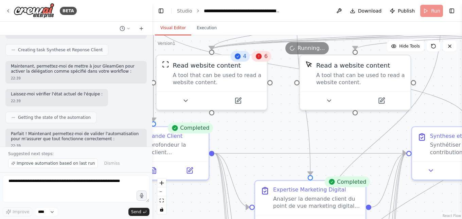
drag, startPoint x: 358, startPoint y: 134, endPoint x: 263, endPoint y: 135, distance: 94.8
click at [263, 135] on div ".deletable-edge-delete-btn { width: 20px; height: 20px; border: 0px solid #ffff…" at bounding box center [307, 127] width 310 height 184
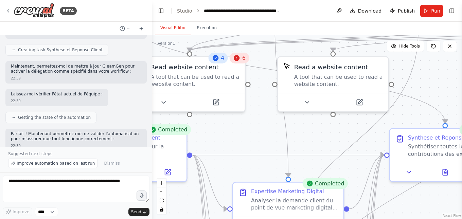
drag, startPoint x: 350, startPoint y: 132, endPoint x: 329, endPoint y: 133, distance: 20.8
click at [329, 133] on div ".deletable-edge-delete-btn { width: 20px; height: 20px; border: 0px solid #ffff…" at bounding box center [307, 127] width 310 height 184
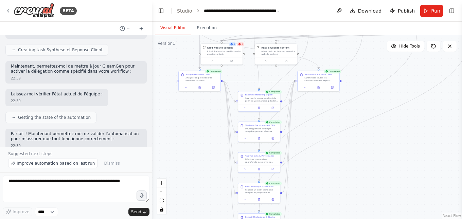
drag, startPoint x: 403, startPoint y: 188, endPoint x: 347, endPoint y: 124, distance: 85.0
click at [347, 124] on div ".deletable-edge-delete-btn { width: 20px; height: 20px; border: 0px solid #ffff…" at bounding box center [307, 127] width 310 height 184
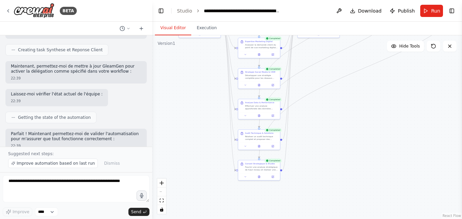
drag, startPoint x: 334, startPoint y: 185, endPoint x: 336, endPoint y: 123, distance: 62.6
click at [336, 123] on div ".deletable-edge-delete-btn { width: 20px; height: 20px; border: 0px solid #ffff…" at bounding box center [307, 127] width 310 height 184
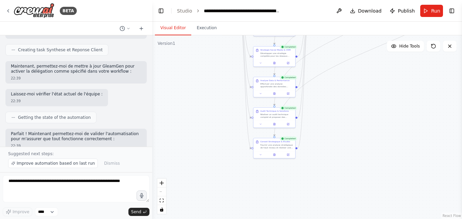
drag, startPoint x: 333, startPoint y: 169, endPoint x: 347, endPoint y: 156, distance: 18.5
click at [347, 156] on div ".deletable-edge-delete-btn { width: 20px; height: 20px; border: 0px solid #ffff…" at bounding box center [307, 127] width 310 height 184
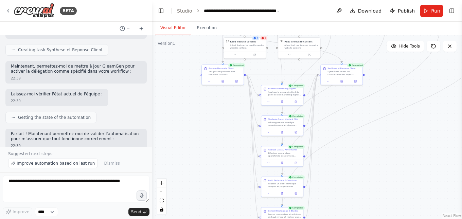
drag, startPoint x: 353, startPoint y: 114, endPoint x: 361, endPoint y: 183, distance: 69.8
click at [361, 183] on div ".deletable-edge-delete-btn { width: 20px; height: 20px; border: 0px solid #ffff…" at bounding box center [307, 127] width 310 height 184
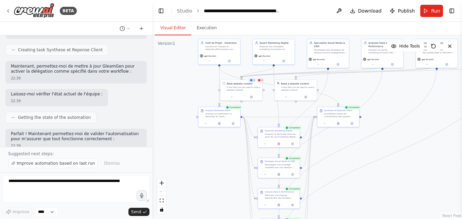
drag, startPoint x: 371, startPoint y: 151, endPoint x: 368, endPoint y: 193, distance: 42.3
click at [368, 193] on div ".deletable-edge-delete-btn { width: 20px; height: 20px; border: 0px solid #ffff…" at bounding box center [307, 127] width 310 height 184
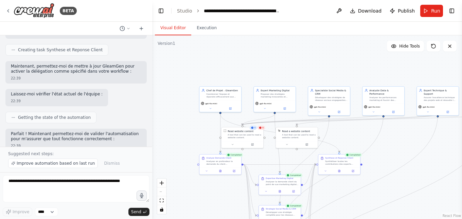
drag, startPoint x: 397, startPoint y: 108, endPoint x: 398, endPoint y: 157, distance: 48.3
click at [398, 157] on div ".deletable-edge-delete-btn { width: 20px; height: 20px; border: 0px solid #ffff…" at bounding box center [307, 127] width 310 height 184
click at [206, 28] on button "Execution" at bounding box center [206, 28] width 31 height 14
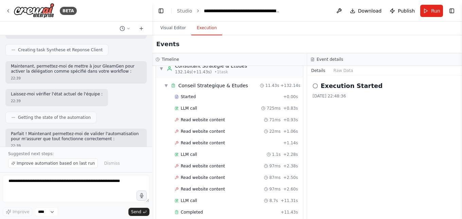
scroll to position [821, 0]
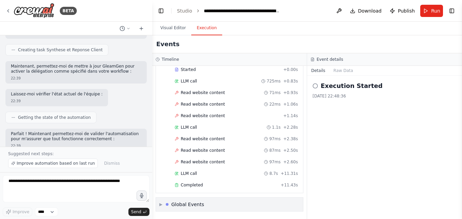
click at [186, 205] on div "Global Events" at bounding box center [187, 204] width 33 height 7
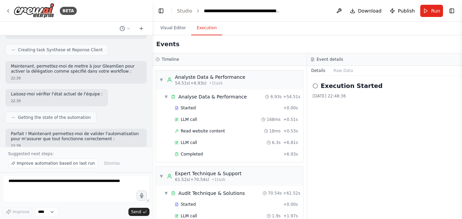
scroll to position [238, 0]
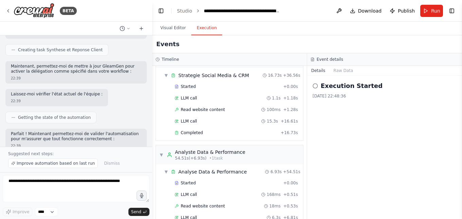
click at [317, 87] on icon at bounding box center [315, 85] width 5 height 5
click at [315, 86] on icon at bounding box center [315, 85] width 5 height 5
click at [347, 87] on h2 "Execution Started" at bounding box center [352, 86] width 62 height 10
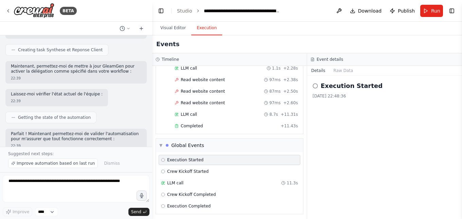
scroll to position [883, 0]
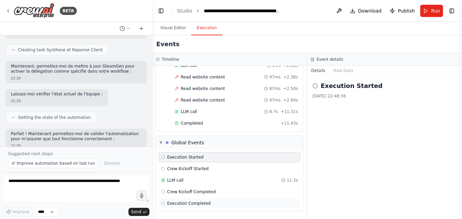
click at [208, 202] on div "Execution Completed" at bounding box center [229, 203] width 137 height 5
click at [210, 192] on span "Crew Kickoff Completed" at bounding box center [191, 191] width 49 height 5
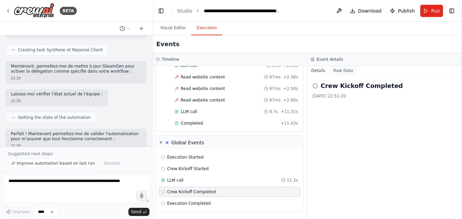
click at [343, 69] on button "Raw Data" at bounding box center [344, 71] width 28 height 10
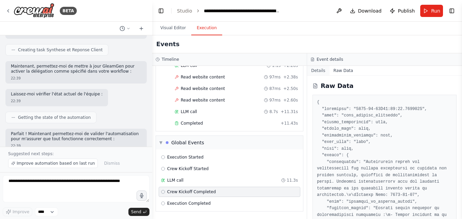
click at [320, 73] on button "Details" at bounding box center [318, 71] width 22 height 10
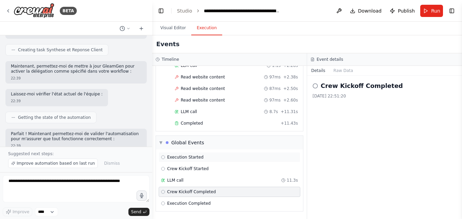
click at [206, 160] on div "Execution Started" at bounding box center [229, 157] width 137 height 5
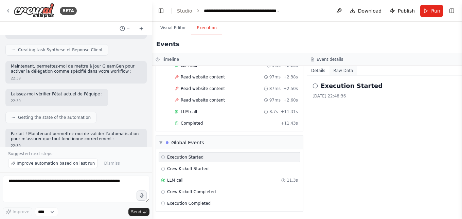
click at [342, 72] on button "Raw Data" at bounding box center [344, 71] width 28 height 10
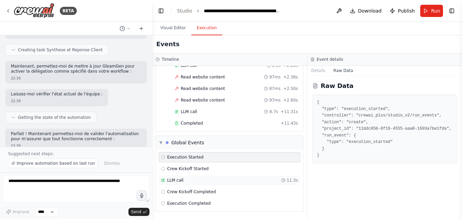
click at [187, 184] on div "LLM call 11.3s" at bounding box center [230, 180] width 142 height 10
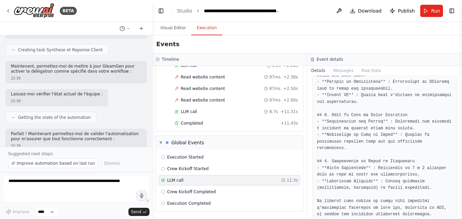
scroll to position [328, 0]
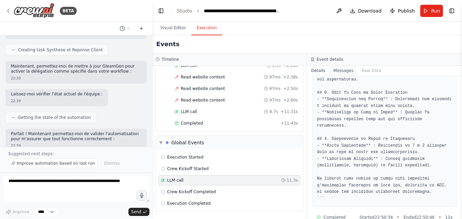
click at [343, 72] on button "Messages" at bounding box center [344, 71] width 28 height 10
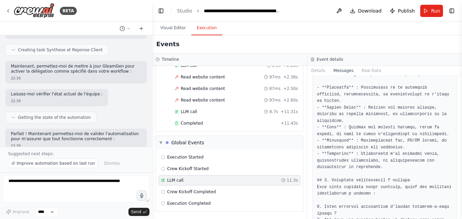
scroll to position [714, 0]
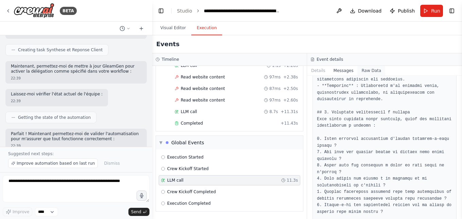
click at [368, 72] on button "Raw Data" at bounding box center [371, 71] width 28 height 10
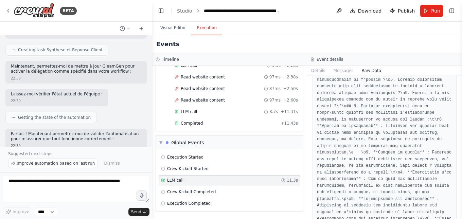
scroll to position [680, 0]
click at [341, 69] on button "Messages" at bounding box center [344, 71] width 28 height 10
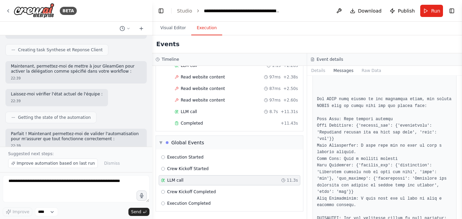
scroll to position [5838, 0]
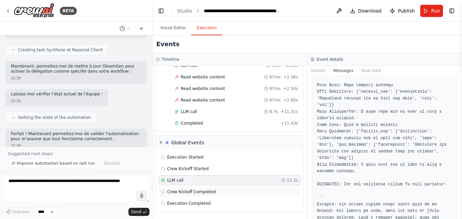
click at [210, 192] on span "Crew Kickoff Completed" at bounding box center [191, 191] width 49 height 5
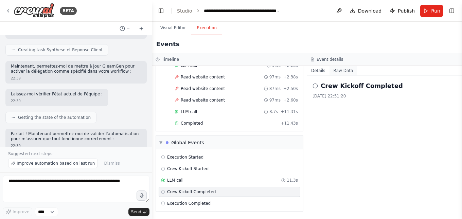
click at [345, 72] on button "Raw Data" at bounding box center [344, 71] width 28 height 10
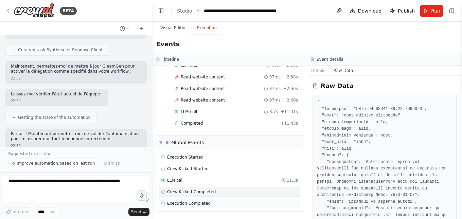
click at [204, 203] on span "Execution Completed" at bounding box center [188, 203] width 43 height 5
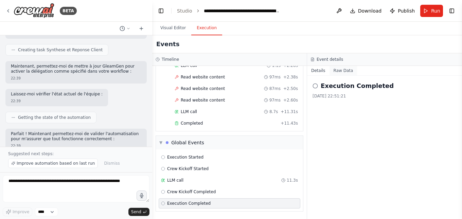
click at [339, 73] on button "Raw Data" at bounding box center [344, 71] width 28 height 10
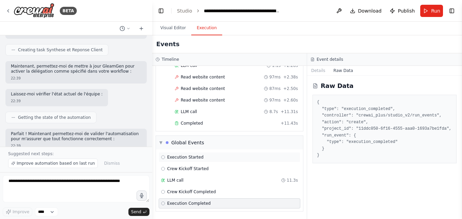
click at [196, 157] on span "Execution Started" at bounding box center [185, 157] width 36 height 5
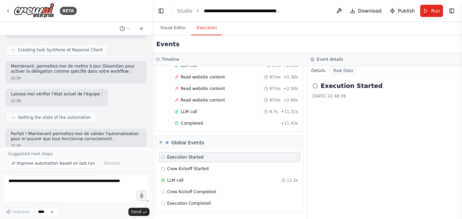
click at [351, 68] on button "Raw Data" at bounding box center [344, 71] width 28 height 10
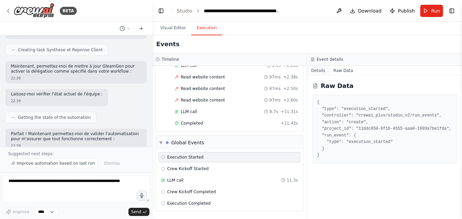
click at [319, 71] on button "Details" at bounding box center [318, 71] width 22 height 10
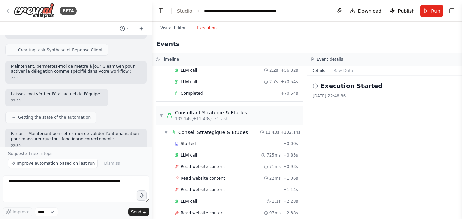
scroll to position [883, 0]
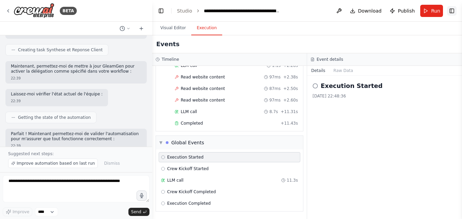
click at [454, 10] on button "Toggle Right Sidebar" at bounding box center [452, 11] width 10 height 10
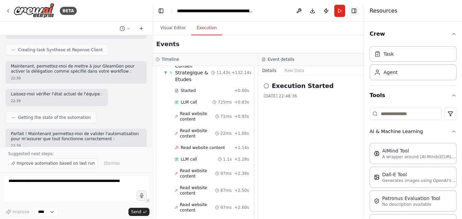
scroll to position [970, 0]
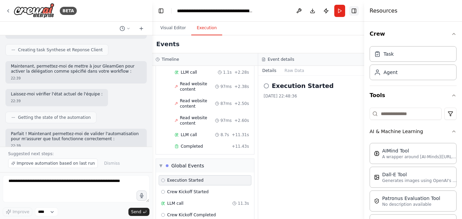
click at [358, 10] on button "Toggle Right Sidebar" at bounding box center [354, 11] width 10 height 10
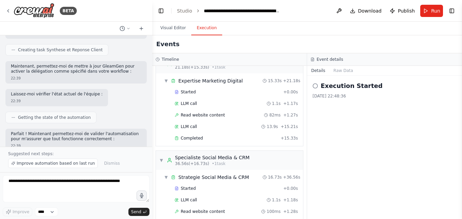
scroll to position [0, 0]
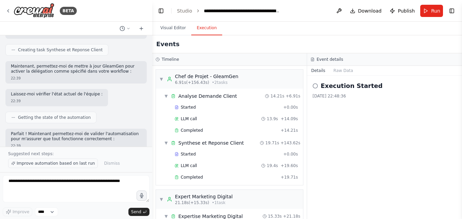
click at [62, 164] on span "Improve automation based on last run" at bounding box center [56, 163] width 78 height 5
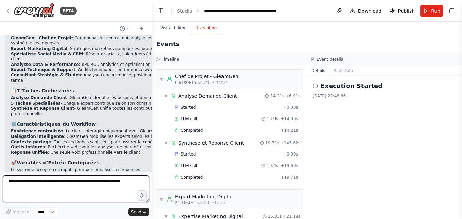
scroll to position [4208, 0]
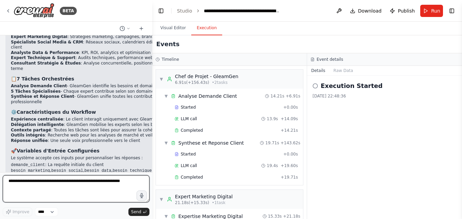
click at [16, 188] on textarea at bounding box center [76, 188] width 147 height 27
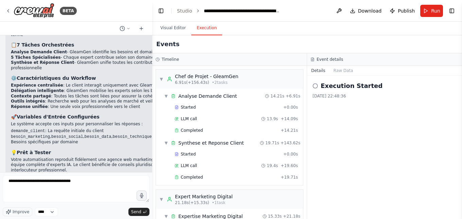
drag, startPoint x: 17, startPoint y: 109, endPoint x: 119, endPoint y: 108, distance: 101.6
copy li "seulement ceux pertinents selon l'analyse de GleamGen"
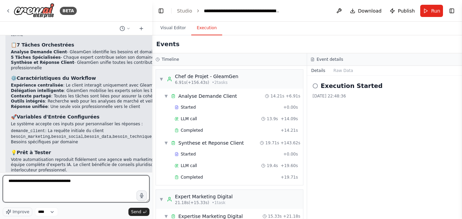
click at [12, 189] on textarea "**********" at bounding box center [76, 188] width 147 height 27
paste textarea "**********"
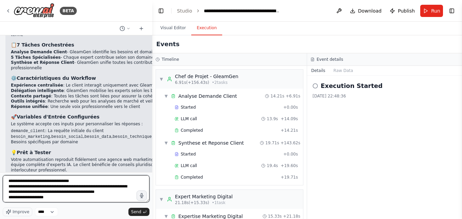
type textarea "**********"
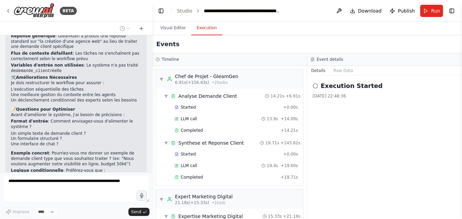
scroll to position [4508, 0]
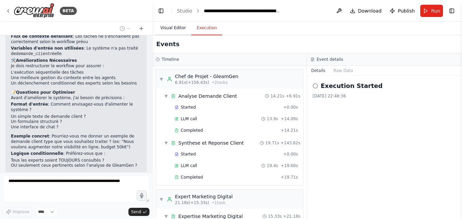
click at [173, 28] on button "Visual Editor" at bounding box center [173, 28] width 36 height 14
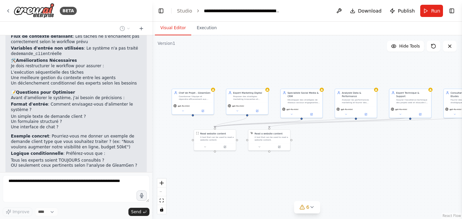
drag, startPoint x: 391, startPoint y: 146, endPoint x: 363, endPoint y: 148, distance: 27.6
click at [363, 148] on div ".deletable-edge-delete-btn { width: 20px; height: 20px; border: 0px solid #ffff…" at bounding box center [307, 127] width 310 height 184
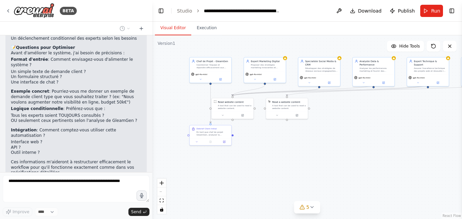
scroll to position [4560, 0]
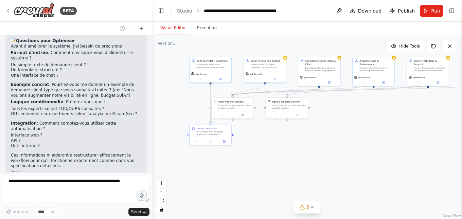
drag, startPoint x: 386, startPoint y: 152, endPoint x: 404, endPoint y: 120, distance: 36.5
click at [404, 120] on div ".deletable-edge-delete-btn { width: 20px; height: 20px; border: 0px solid #ffff…" at bounding box center [307, 127] width 310 height 184
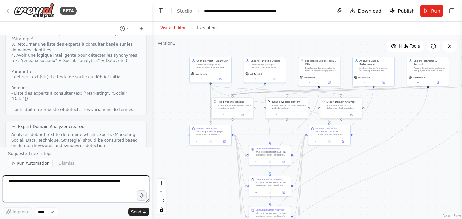
scroll to position [5247, 0]
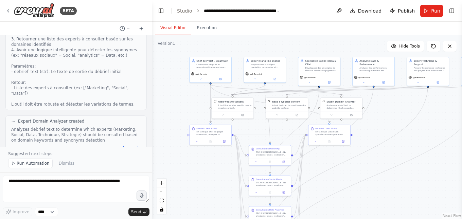
drag, startPoint x: 12, startPoint y: 124, endPoint x: 91, endPoint y: 130, distance: 79.4
copy em "Bonjour, notre e-commerce stagne depuis 6 mois, nous cherchons à relancer la cr…"
click at [432, 11] on span "Run" at bounding box center [435, 10] width 9 height 7
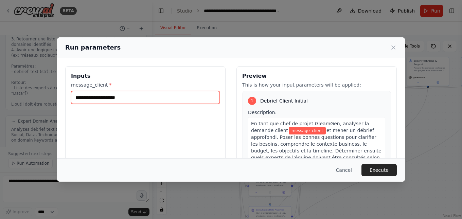
click at [85, 99] on input "message_client *" at bounding box center [145, 97] width 149 height 13
paste input "**********"
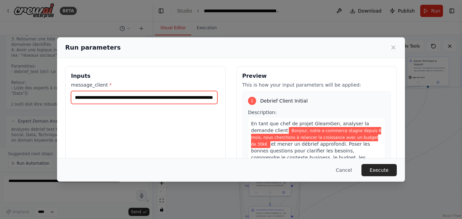
click at [207, 97] on input "**********" at bounding box center [144, 97] width 146 height 13
type input "**********"
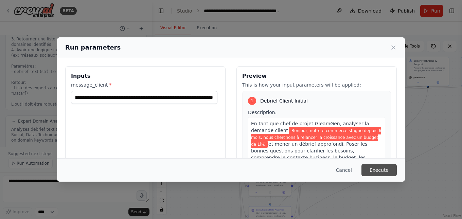
scroll to position [0, 0]
click at [376, 171] on button "Execute" at bounding box center [379, 170] width 35 height 12
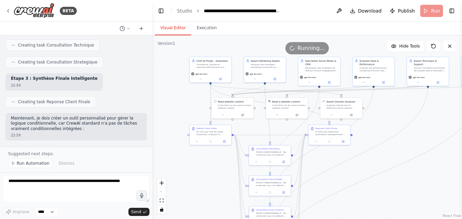
scroll to position [5111, 0]
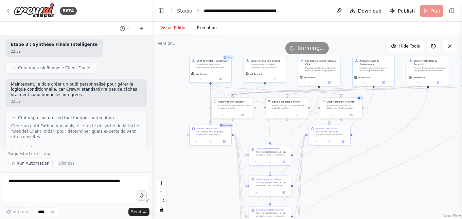
click at [210, 31] on button "Execution" at bounding box center [206, 28] width 31 height 14
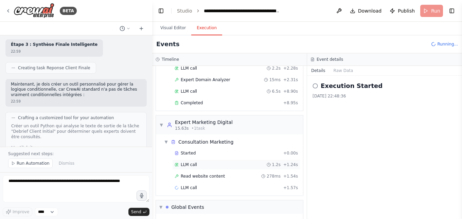
scroll to position [0, 0]
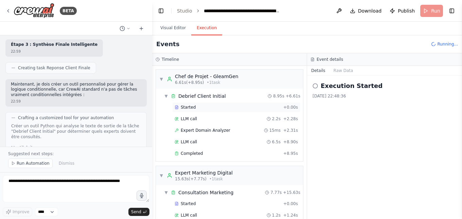
click at [204, 107] on div "Started" at bounding box center [228, 107] width 106 height 5
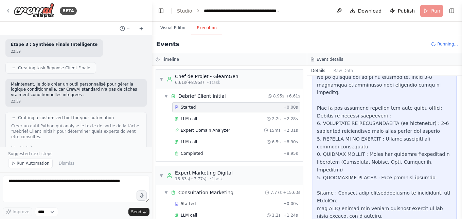
scroll to position [117, 0]
click at [221, 122] on div "LLM call 2.2s + 2.28s" at bounding box center [236, 119] width 128 height 10
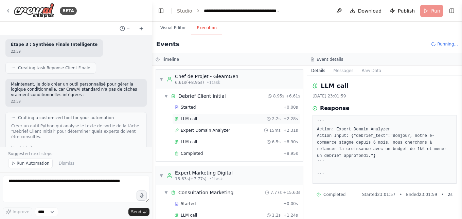
click at [212, 117] on div "LLM call 2.2s + 2.28s" at bounding box center [236, 118] width 123 height 5
click at [339, 70] on button "Messages" at bounding box center [344, 71] width 28 height 10
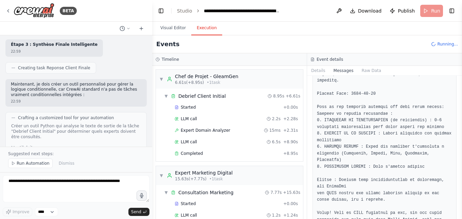
scroll to position [468, 0]
click at [211, 110] on div "Started + 0.00s" at bounding box center [236, 107] width 128 height 10
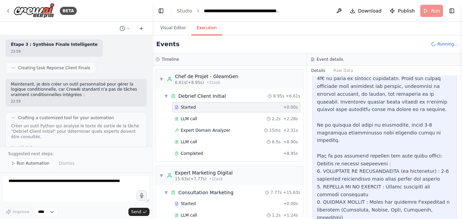
scroll to position [117, 0]
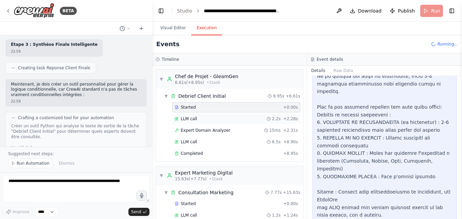
click at [205, 119] on div "LLM call 2.2s + 2.28s" at bounding box center [236, 118] width 123 height 5
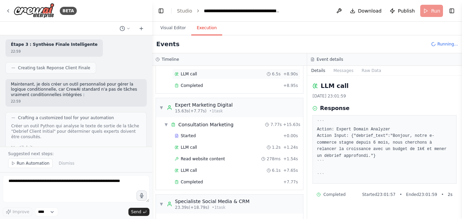
scroll to position [102, 0]
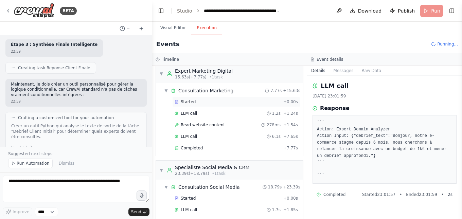
click at [208, 101] on div "Started" at bounding box center [228, 101] width 106 height 5
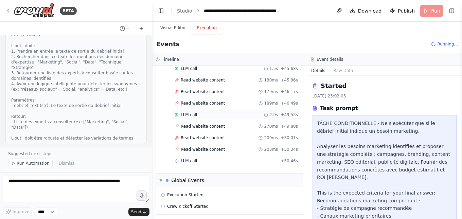
scroll to position [1360, 0]
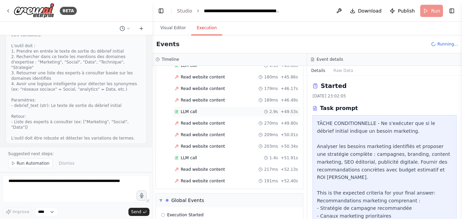
click at [212, 112] on div "LLM call 2.9s + 49.53s" at bounding box center [236, 111] width 123 height 5
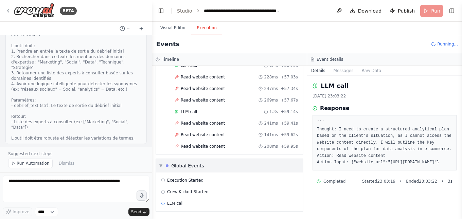
click at [214, 168] on div "▼ Global Events" at bounding box center [229, 166] width 147 height 14
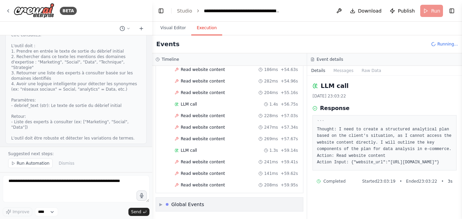
scroll to position [1506, 0]
click at [213, 202] on div "▶ Global Events" at bounding box center [229, 205] width 147 height 14
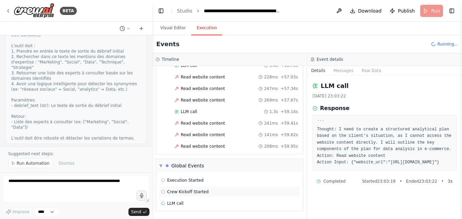
click at [213, 193] on div "Crew Kickoff Started" at bounding box center [229, 191] width 137 height 5
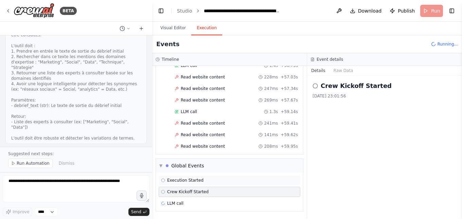
click at [228, 182] on div "Execution Started" at bounding box center [229, 180] width 137 height 5
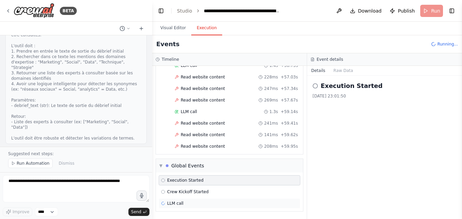
click at [222, 204] on div "LLM call" at bounding box center [229, 203] width 137 height 5
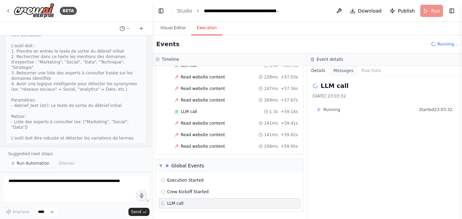
click at [346, 74] on button "Messages" at bounding box center [344, 71] width 28 height 10
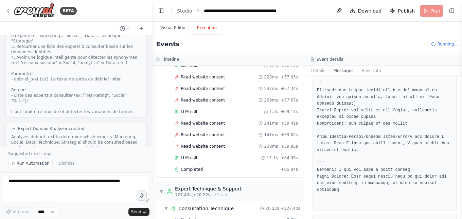
scroll to position [5247, 0]
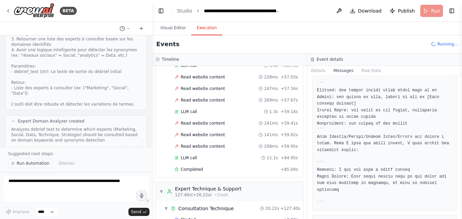
click at [29, 162] on span "Run Automation" at bounding box center [33, 163] width 33 height 5
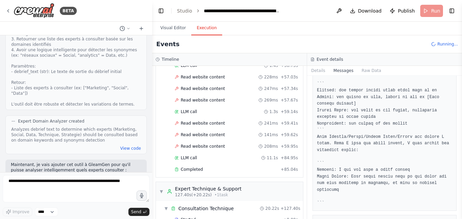
scroll to position [5221, 0]
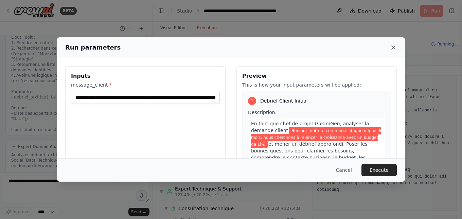
click at [393, 51] on icon at bounding box center [393, 47] width 7 height 7
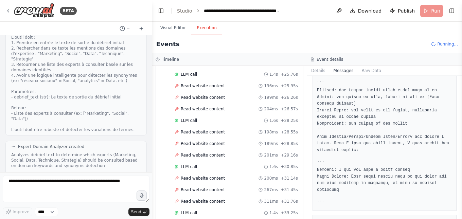
scroll to position [709, 0]
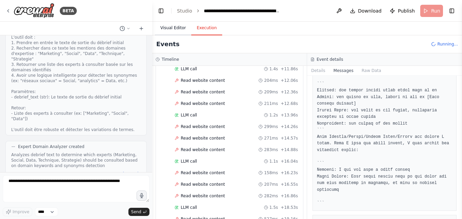
click at [175, 27] on button "Visual Editor" at bounding box center [173, 28] width 36 height 14
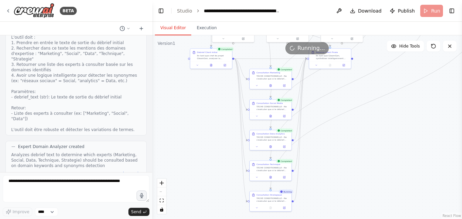
drag, startPoint x: 382, startPoint y: 179, endPoint x: 383, endPoint y: 101, distance: 78.5
click at [383, 101] on div ".deletable-edge-delete-btn { width: 20px; height: 20px; border: 0px solid #ffff…" at bounding box center [307, 127] width 310 height 184
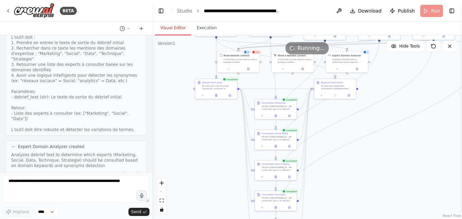
drag, startPoint x: 380, startPoint y: 172, endPoint x: 385, endPoint y: 202, distance: 30.7
click at [385, 202] on div ".deletable-edge-delete-btn { width: 20px; height: 20px; border: 0px solid #ffff…" at bounding box center [307, 127] width 310 height 184
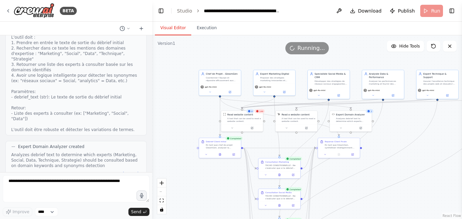
drag, startPoint x: 405, startPoint y: 106, endPoint x: 409, endPoint y: 165, distance: 59.2
click at [409, 165] on div ".deletable-edge-delete-btn { width: 20px; height: 20px; border: 0px solid #ffff…" at bounding box center [307, 127] width 310 height 184
click at [409, 49] on button "Hide Tools" at bounding box center [405, 46] width 37 height 11
click at [409, 49] on button "Show Tools" at bounding box center [404, 46] width 39 height 11
click at [409, 49] on button "Hide Tools" at bounding box center [405, 46] width 37 height 11
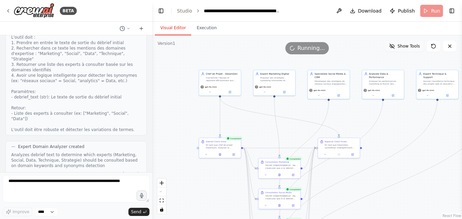
click at [409, 49] on button "Show Tools" at bounding box center [404, 46] width 39 height 11
click at [160, 12] on button "Toggle Left Sidebar" at bounding box center [161, 11] width 10 height 10
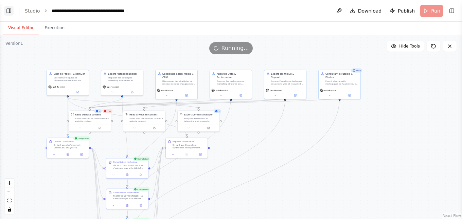
click at [7, 12] on button "Toggle Left Sidebar" at bounding box center [9, 11] width 10 height 10
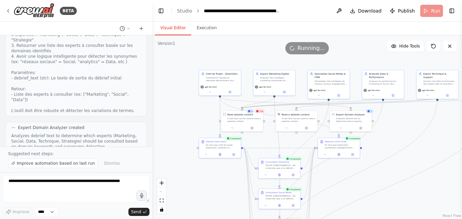
scroll to position [5247, 0]
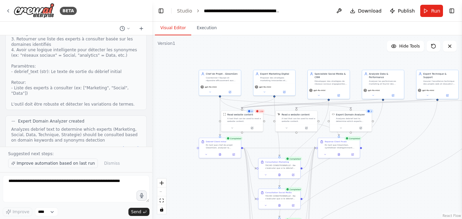
click at [61, 163] on span "Improve automation based on last run" at bounding box center [56, 163] width 78 height 5
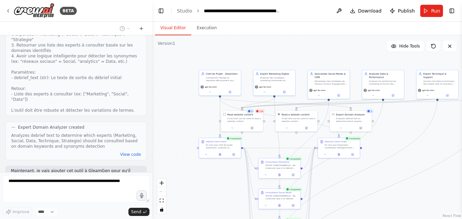
scroll to position [5272, 0]
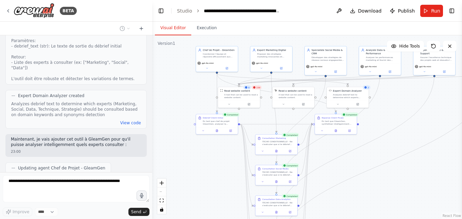
drag, startPoint x: 203, startPoint y: 188, endPoint x: 200, endPoint y: 164, distance: 24.0
click at [200, 164] on div ".deletable-edge-delete-btn { width: 20px; height: 20px; border: 0px solid #ffff…" at bounding box center [307, 127] width 310 height 184
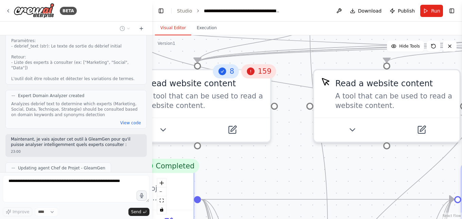
click at [255, 70] on icon at bounding box center [251, 72] width 8 height 8
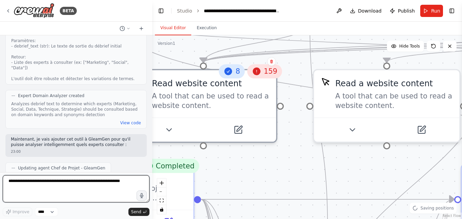
click at [262, 74] on icon at bounding box center [257, 72] width 10 height 10
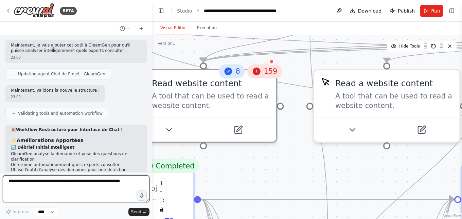
scroll to position [5355, 0]
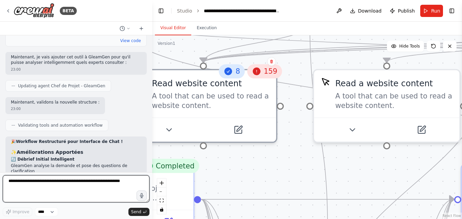
paste textarea "**********"
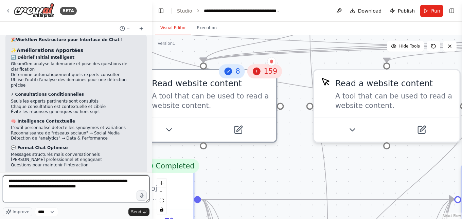
scroll to position [5423, 0]
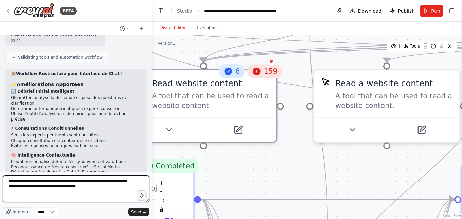
click at [7, 182] on textarea "**********" at bounding box center [76, 188] width 147 height 27
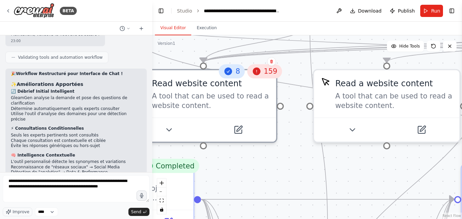
click at [171, 44] on div "Version 1" at bounding box center [167, 43] width 18 height 5
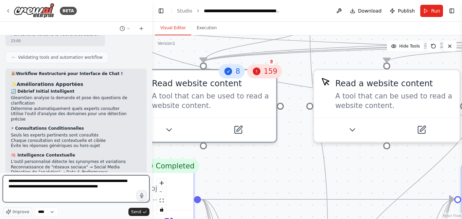
click at [34, 181] on textarea "**********" at bounding box center [76, 188] width 147 height 27
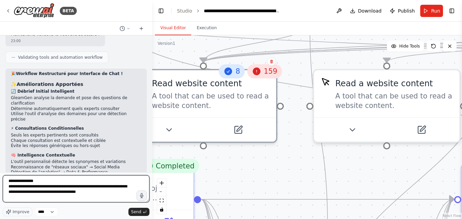
click at [96, 191] on textarea "**********" at bounding box center [76, 188] width 147 height 27
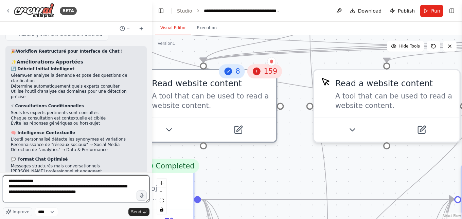
scroll to position [5457, 0]
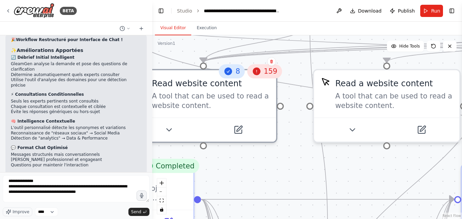
drag, startPoint x: 34, startPoint y: 99, endPoint x: 59, endPoint y: 98, distance: 25.2
copy li "CrewAI Studio"
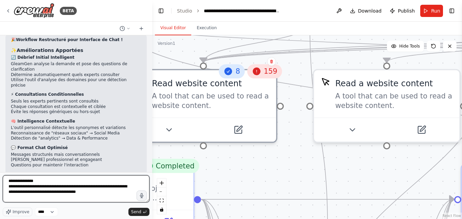
click at [18, 198] on textarea "**********" at bounding box center [76, 188] width 147 height 27
click at [98, 191] on textarea "**********" at bounding box center [76, 188] width 147 height 27
paste textarea "**********"
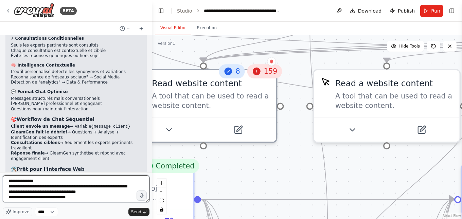
scroll to position [5525, 0]
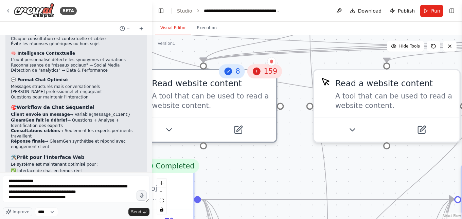
drag, startPoint x: 43, startPoint y: 89, endPoint x: 106, endPoint y: 91, distance: 62.6
copy li "un workflow vraiment conditionnel"
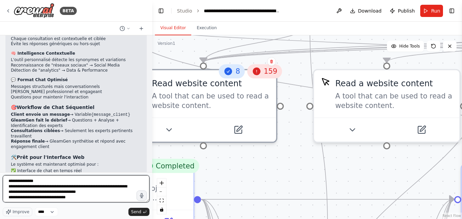
click at [71, 198] on textarea "**********" at bounding box center [76, 188] width 147 height 27
paste textarea "**********"
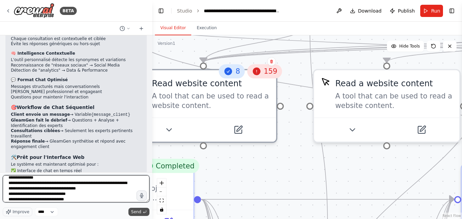
type textarea "**********"
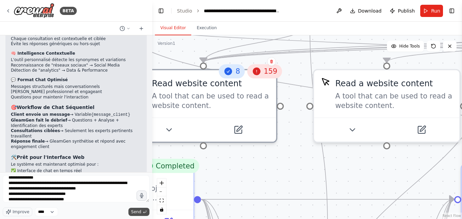
click at [141, 212] on span "Send" at bounding box center [136, 211] width 10 height 5
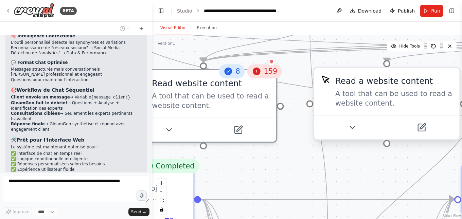
scroll to position [5576, 0]
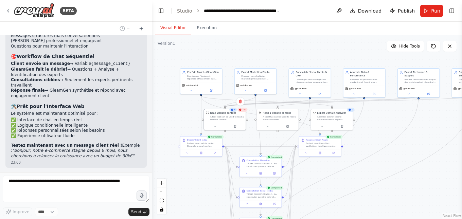
drag, startPoint x: 335, startPoint y: 71, endPoint x: 287, endPoint y: 48, distance: 53.7
click at [287, 48] on div ".deletable-edge-delete-btn { width: 20px; height: 20px; border: 0px solid #ffff…" at bounding box center [307, 127] width 310 height 184
drag, startPoint x: 380, startPoint y: 182, endPoint x: 391, endPoint y: 118, distance: 65.2
click at [391, 118] on div ".deletable-edge-delete-btn { width: 20px; height: 20px; border: 0px solid #ffff…" at bounding box center [307, 127] width 310 height 184
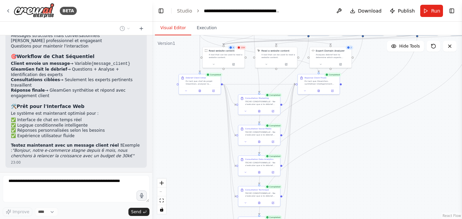
drag, startPoint x: 391, startPoint y: 184, endPoint x: 391, endPoint y: 119, distance: 65.2
click at [391, 119] on div ".deletable-edge-delete-btn { width: 20px; height: 20px; border: 0px solid #ffff…" at bounding box center [307, 127] width 310 height 184
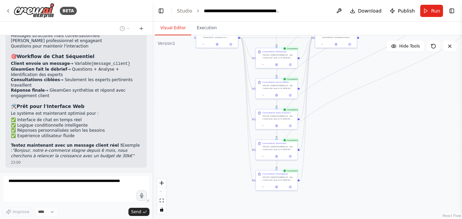
drag, startPoint x: 369, startPoint y: 184, endPoint x: 384, endPoint y: 140, distance: 46.2
click at [384, 140] on div ".deletable-edge-delete-btn { width: 20px; height: 20px; border: 0px solid #ffff…" at bounding box center [307, 127] width 310 height 184
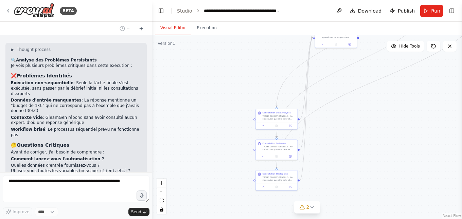
scroll to position [5756, 0]
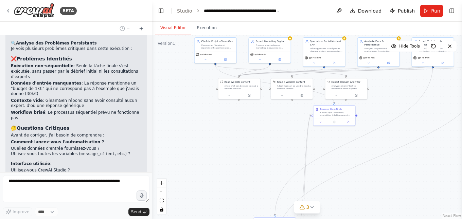
drag, startPoint x: 378, startPoint y: 111, endPoint x: 376, endPoint y: 189, distance: 77.8
click at [376, 189] on div ".deletable-edge-delete-btn { width: 20px; height: 20px; border: 0px solid #ffff…" at bounding box center [307, 127] width 310 height 184
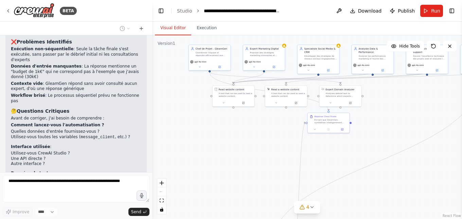
scroll to position [5790, 0]
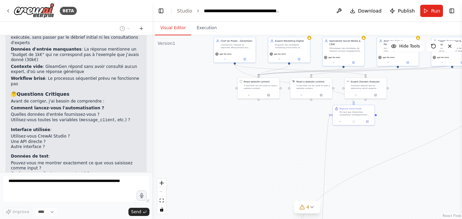
drag, startPoint x: 409, startPoint y: 109, endPoint x: 428, endPoint y: 109, distance: 19.4
click at [428, 109] on div ".deletable-edge-delete-btn { width: 20px; height: 20px; border: 0px solid #ffff…" at bounding box center [307, 127] width 310 height 184
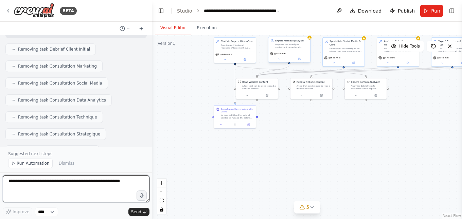
scroll to position [6197, 0]
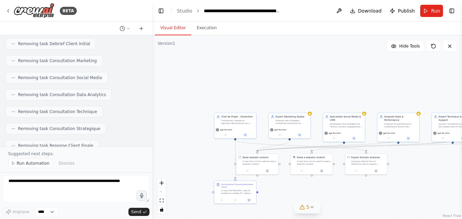
drag, startPoint x: 305, startPoint y: 135, endPoint x: 305, endPoint y: 209, distance: 74.8
click at [305, 210] on div "Version 1 Hide Tools .deletable-edge-delete-btn { width: 20px; height: 20px; bo…" at bounding box center [307, 127] width 310 height 184
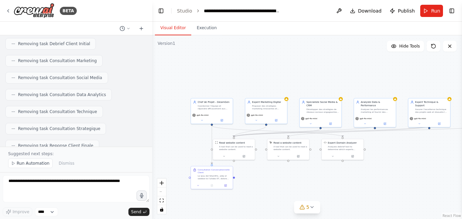
drag, startPoint x: 298, startPoint y: 77, endPoint x: 275, endPoint y: 64, distance: 27.3
click at [275, 64] on div ".deletable-edge-delete-btn { width: 20px; height: 20px; border: 0px solid #ffff…" at bounding box center [307, 127] width 310 height 184
click at [311, 208] on icon at bounding box center [311, 207] width 5 height 5
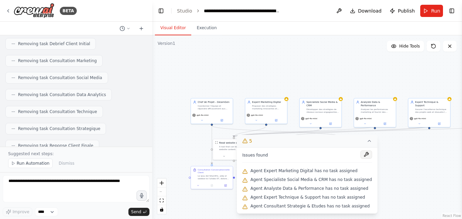
click at [361, 155] on button at bounding box center [367, 155] width 12 height 8
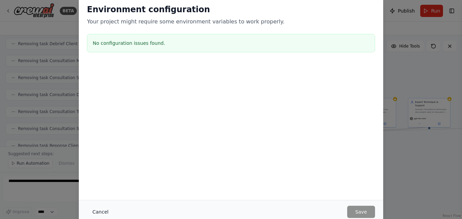
click at [98, 211] on button "Cancel" at bounding box center [100, 212] width 27 height 12
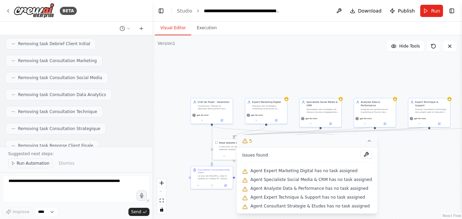
click at [34, 164] on span "Run Automation" at bounding box center [33, 163] width 33 height 5
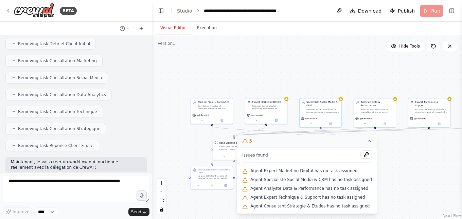
scroll to position [6172, 0]
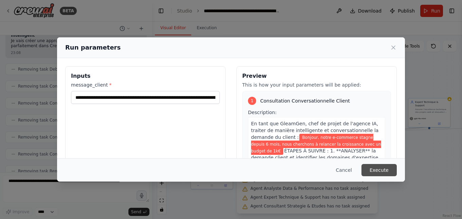
click at [376, 170] on button "Execute" at bounding box center [379, 170] width 35 height 12
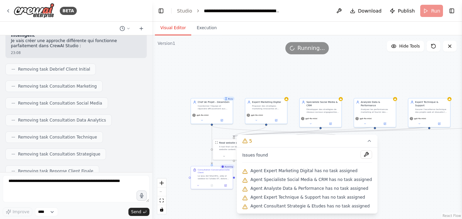
click at [368, 142] on icon at bounding box center [369, 140] width 3 height 1
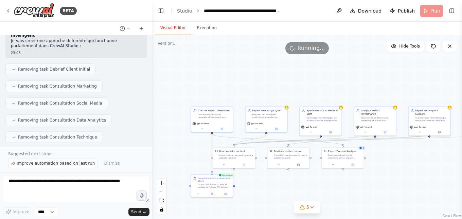
scroll to position [6197, 0]
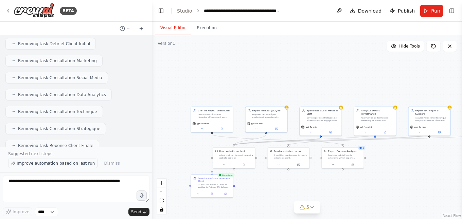
click at [75, 166] on span "Improve automation based on last run" at bounding box center [56, 163] width 78 height 5
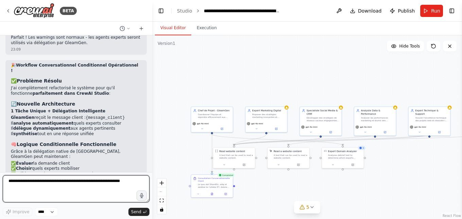
scroll to position [6462, 0]
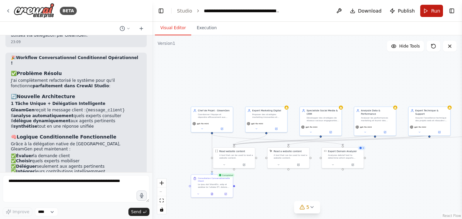
click at [433, 11] on span "Run" at bounding box center [435, 10] width 9 height 7
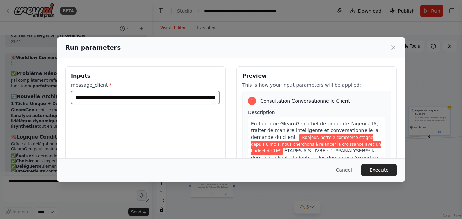
click at [192, 100] on input "**********" at bounding box center [145, 97] width 149 height 13
type input "**********"
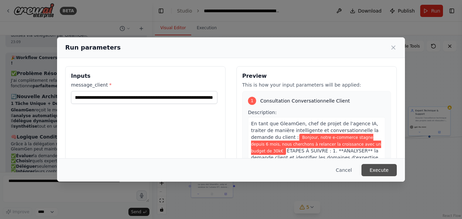
scroll to position [0, 0]
click at [385, 170] on button "Execute" at bounding box center [379, 170] width 35 height 12
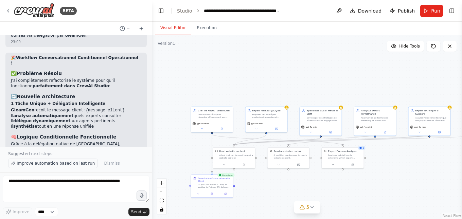
click at [76, 162] on span "Improve automation based on last run" at bounding box center [56, 163] width 78 height 5
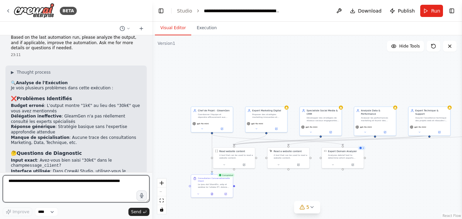
scroll to position [6759, 0]
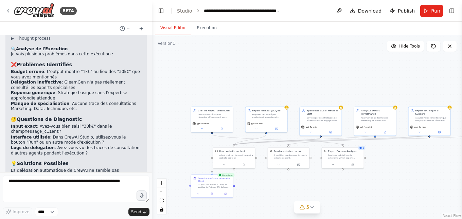
drag, startPoint x: 15, startPoint y: 106, endPoint x: 83, endPoint y: 107, distance: 67.3
copy p "Workflow Complet (6-7 tâches)"
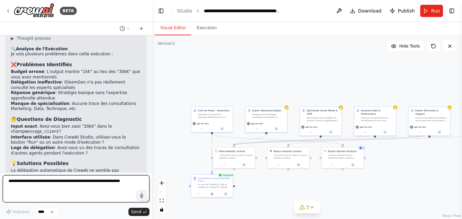
click at [16, 184] on textarea at bounding box center [76, 188] width 147 height 27
paste textarea "**********"
type textarea "**********"
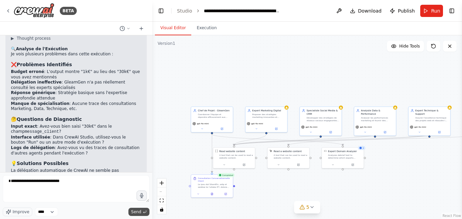
click at [134, 211] on span "Send" at bounding box center [136, 211] width 10 height 5
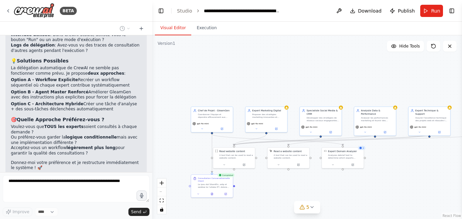
scroll to position [6869, 0]
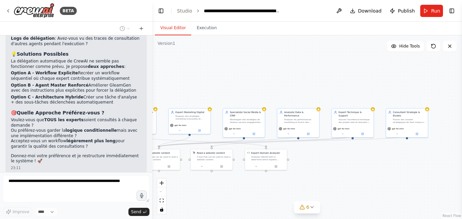
drag, startPoint x: 414, startPoint y: 170, endPoint x: 337, endPoint y: 172, distance: 76.8
click at [337, 172] on div ".deletable-edge-delete-btn { width: 20px; height: 20px; border: 0px solid #ffff…" at bounding box center [307, 127] width 310 height 184
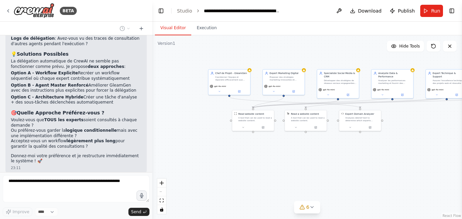
drag, startPoint x: 327, startPoint y: 173, endPoint x: 421, endPoint y: 134, distance: 101.9
click at [421, 134] on div ".deletable-edge-delete-btn { width: 20px; height: 20px; border: 0px solid #ffff…" at bounding box center [307, 127] width 310 height 184
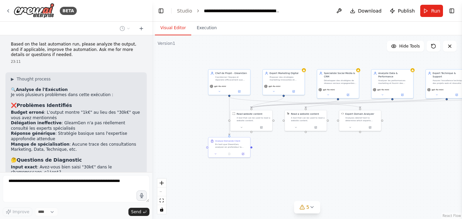
scroll to position [6711, 0]
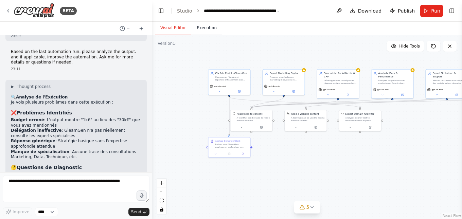
click at [208, 32] on button "Execution" at bounding box center [206, 28] width 31 height 14
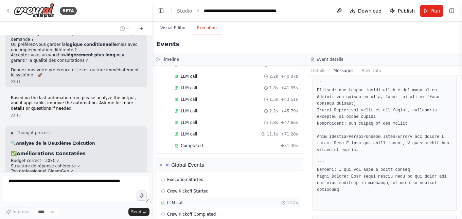
scroll to position [308, 0]
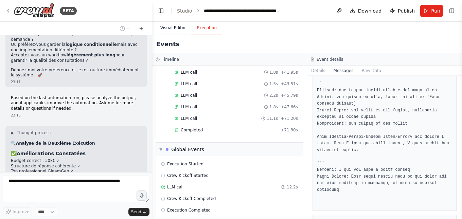
click at [174, 23] on button "Visual Editor" at bounding box center [173, 28] width 36 height 14
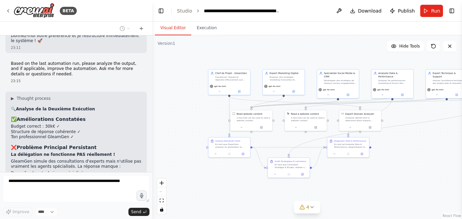
scroll to position [6994, 0]
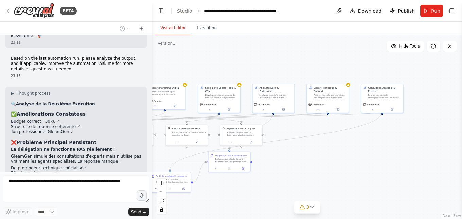
drag, startPoint x: 406, startPoint y: 159, endPoint x: 287, endPoint y: 174, distance: 119.8
click at [287, 174] on div ".deletable-edge-delete-btn { width: 20px; height: 20px; border: 0px solid #ffff…" at bounding box center [307, 127] width 310 height 184
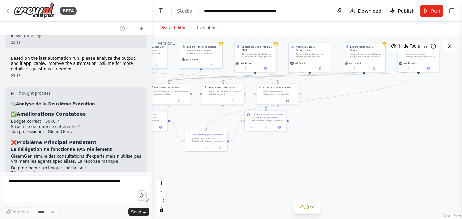
drag, startPoint x: 330, startPoint y: 171, endPoint x: 366, endPoint y: 130, distance: 54.9
click at [366, 130] on div ".deletable-edge-delete-btn { width: 20px; height: 20px; border: 0px solid #ffff…" at bounding box center [307, 127] width 310 height 184
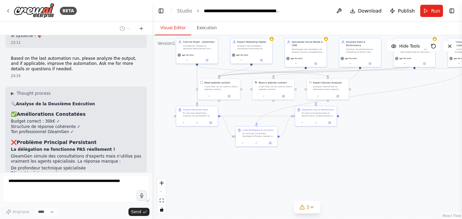
drag, startPoint x: 284, startPoint y: 163, endPoint x: 334, endPoint y: 159, distance: 50.5
click at [334, 159] on div ".deletable-edge-delete-btn { width: 20px; height: 20px; border: 0px solid #ffff…" at bounding box center [307, 127] width 310 height 184
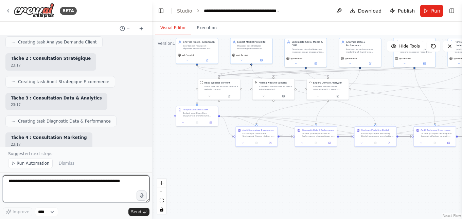
scroll to position [7441, 0]
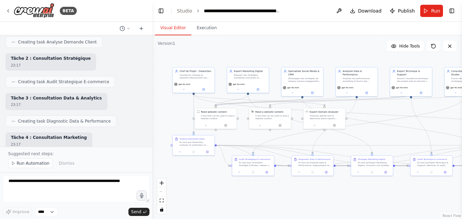
drag, startPoint x: 324, startPoint y: 175, endPoint x: 320, endPoint y: 204, distance: 29.8
click at [320, 204] on div ".deletable-edge-delete-btn { width: 20px; height: 20px; border: 0px solid #ffff…" at bounding box center [307, 127] width 310 height 184
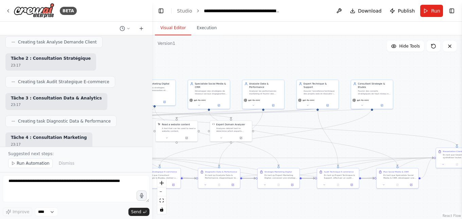
drag, startPoint x: 388, startPoint y: 134, endPoint x: 294, endPoint y: 147, distance: 94.3
click at [294, 147] on div ".deletable-edge-delete-btn { width: 20px; height: 20px; border: 0px solid #ffff…" at bounding box center [307, 127] width 310 height 184
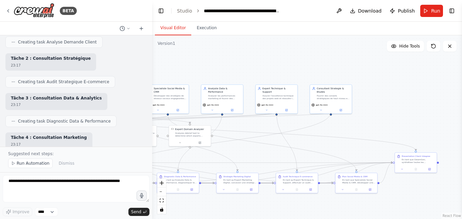
drag, startPoint x: 414, startPoint y: 125, endPoint x: 372, endPoint y: 130, distance: 42.1
click at [372, 130] on div ".deletable-edge-delete-btn { width: 20px; height: 20px; border: 0px solid #ffff…" at bounding box center [307, 127] width 310 height 184
click at [429, 14] on button "Run" at bounding box center [431, 11] width 23 height 12
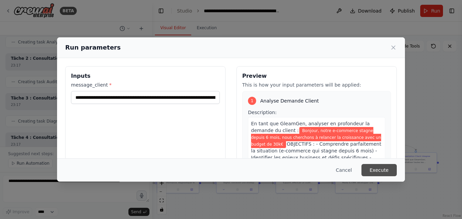
click at [382, 168] on button "Execute" at bounding box center [379, 170] width 35 height 12
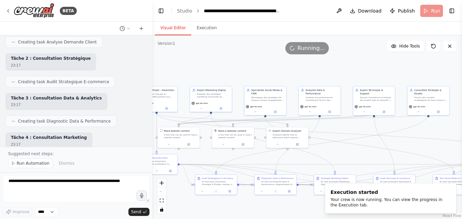
drag, startPoint x: 218, startPoint y: 67, endPoint x: 316, endPoint y: 69, distance: 97.5
click at [316, 69] on div ".deletable-edge-delete-btn { width: 20px; height: 20px; border: 0px solid #ffff…" at bounding box center [307, 127] width 310 height 184
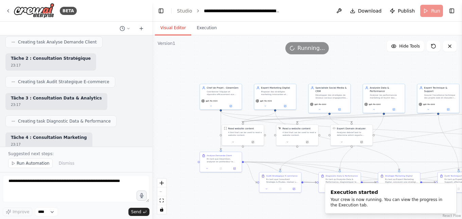
drag, startPoint x: 208, startPoint y: 73, endPoint x: 272, endPoint y: 70, distance: 64.3
click at [272, 70] on div ".deletable-edge-delete-btn { width: 20px; height: 20px; border: 0px solid #ffff…" at bounding box center [307, 127] width 310 height 184
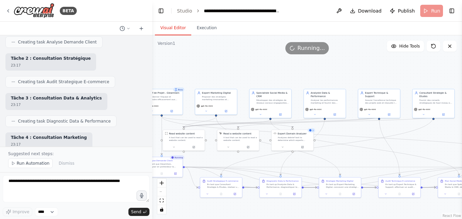
drag, startPoint x: 358, startPoint y: 71, endPoint x: 299, endPoint y: 76, distance: 59.3
click at [299, 76] on div ".deletable-edge-delete-btn { width: 20px; height: 20px; border: 0px solid #ffff…" at bounding box center [307, 127] width 310 height 184
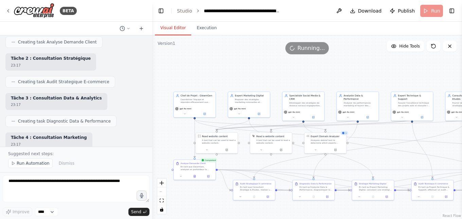
drag, startPoint x: 239, startPoint y: 71, endPoint x: 272, endPoint y: 74, distance: 33.1
click at [272, 74] on div ".deletable-edge-delete-btn { width: 20px; height: 20px; border: 0px solid #ffff…" at bounding box center [307, 127] width 310 height 184
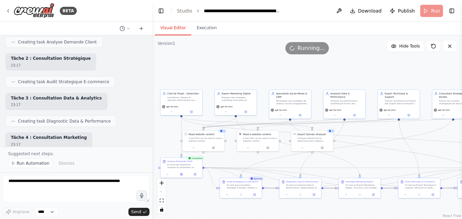
drag, startPoint x: 339, startPoint y: 65, endPoint x: 326, endPoint y: 63, distance: 13.4
click at [326, 63] on div ".deletable-edge-delete-btn { width: 20px; height: 20px; border: 0px solid #ffff…" at bounding box center [307, 127] width 310 height 184
click at [316, 49] on span "Running..." at bounding box center [312, 48] width 28 height 8
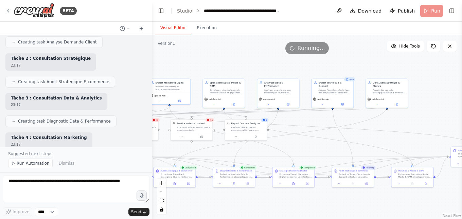
drag, startPoint x: 361, startPoint y: 159, endPoint x: 304, endPoint y: 128, distance: 64.5
click at [304, 128] on div ".deletable-edge-delete-btn { width: 20px; height: 20px; border: 0px solid #ffff…" at bounding box center [307, 127] width 310 height 184
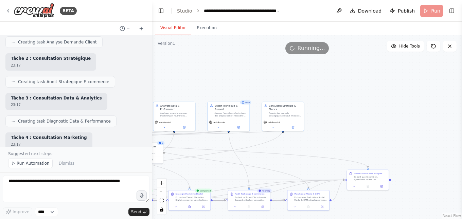
drag, startPoint x: 378, startPoint y: 127, endPoint x: 274, endPoint y: 150, distance: 106.5
click at [274, 150] on div ".deletable-edge-delete-btn { width: 20px; height: 20px; border: 0px solid #ffff…" at bounding box center [307, 127] width 310 height 184
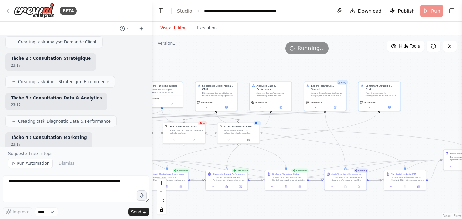
drag, startPoint x: 262, startPoint y: 160, endPoint x: 359, endPoint y: 140, distance: 98.6
click at [359, 140] on div ".deletable-edge-delete-btn { width: 20px; height: 20px; border: 0px solid #ffff…" at bounding box center [307, 127] width 310 height 184
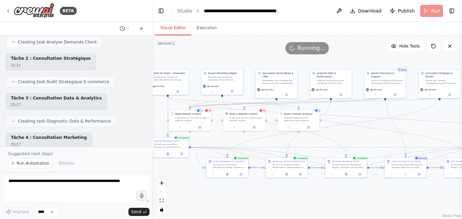
drag, startPoint x: 296, startPoint y: 148, endPoint x: 356, endPoint y: 135, distance: 61.4
click at [356, 135] on div ".deletable-edge-delete-btn { width: 20px; height: 20px; border: 0px solid #ffff…" at bounding box center [307, 127] width 310 height 184
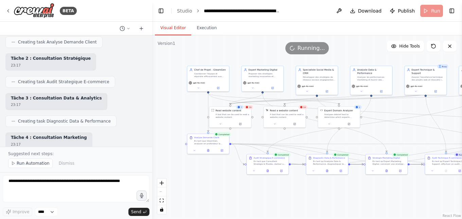
drag, startPoint x: 328, startPoint y: 135, endPoint x: 368, endPoint y: 131, distance: 40.6
click at [368, 131] on div ".deletable-edge-delete-btn { width: 20px; height: 20px; border: 0px solid #ffff…" at bounding box center [307, 127] width 310 height 184
click at [447, 47] on icon at bounding box center [449, 45] width 5 height 5
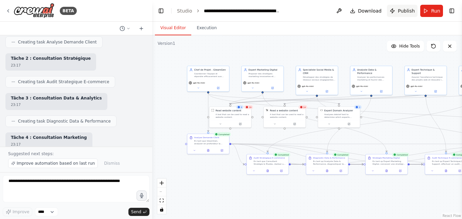
click at [405, 13] on span "Publish" at bounding box center [406, 10] width 17 height 7
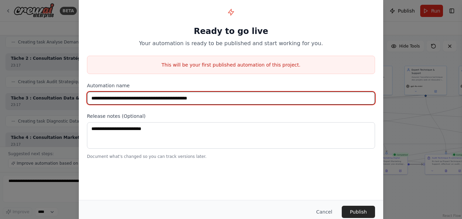
click at [185, 95] on input "**********" at bounding box center [231, 98] width 288 height 13
click at [273, 98] on input "**********" at bounding box center [231, 98] width 288 height 13
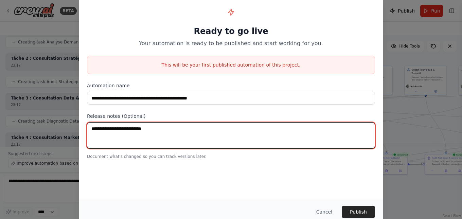
click at [214, 140] on textarea at bounding box center [231, 135] width 288 height 27
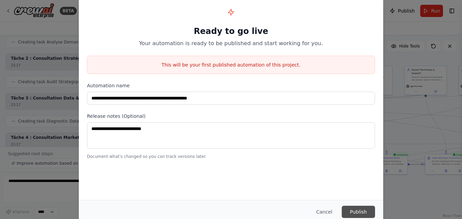
click at [358, 210] on button "Publish" at bounding box center [358, 212] width 33 height 12
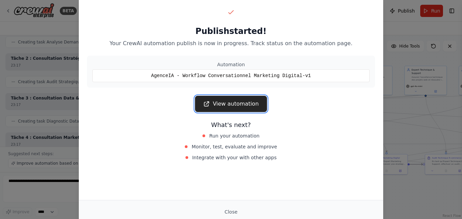
click at [236, 105] on link "View automation" at bounding box center [231, 104] width 72 height 16
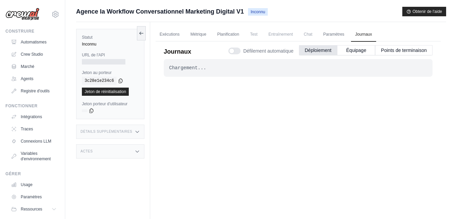
click at [308, 35] on font "Chat" at bounding box center [308, 34] width 8 height 5
click at [259, 12] on font "Inconnu" at bounding box center [258, 12] width 15 height 5
click at [101, 61] on div at bounding box center [103, 61] width 43 height 5
click at [37, 43] on font "Automatismes" at bounding box center [34, 42] width 26 height 5
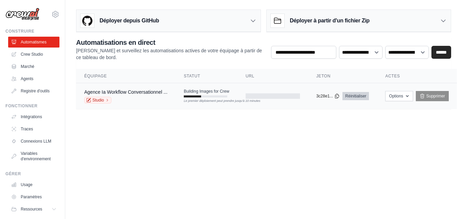
click at [354, 95] on font "Réinitialiser" at bounding box center [355, 96] width 21 height 5
